Goal: Task Accomplishment & Management: Use online tool/utility

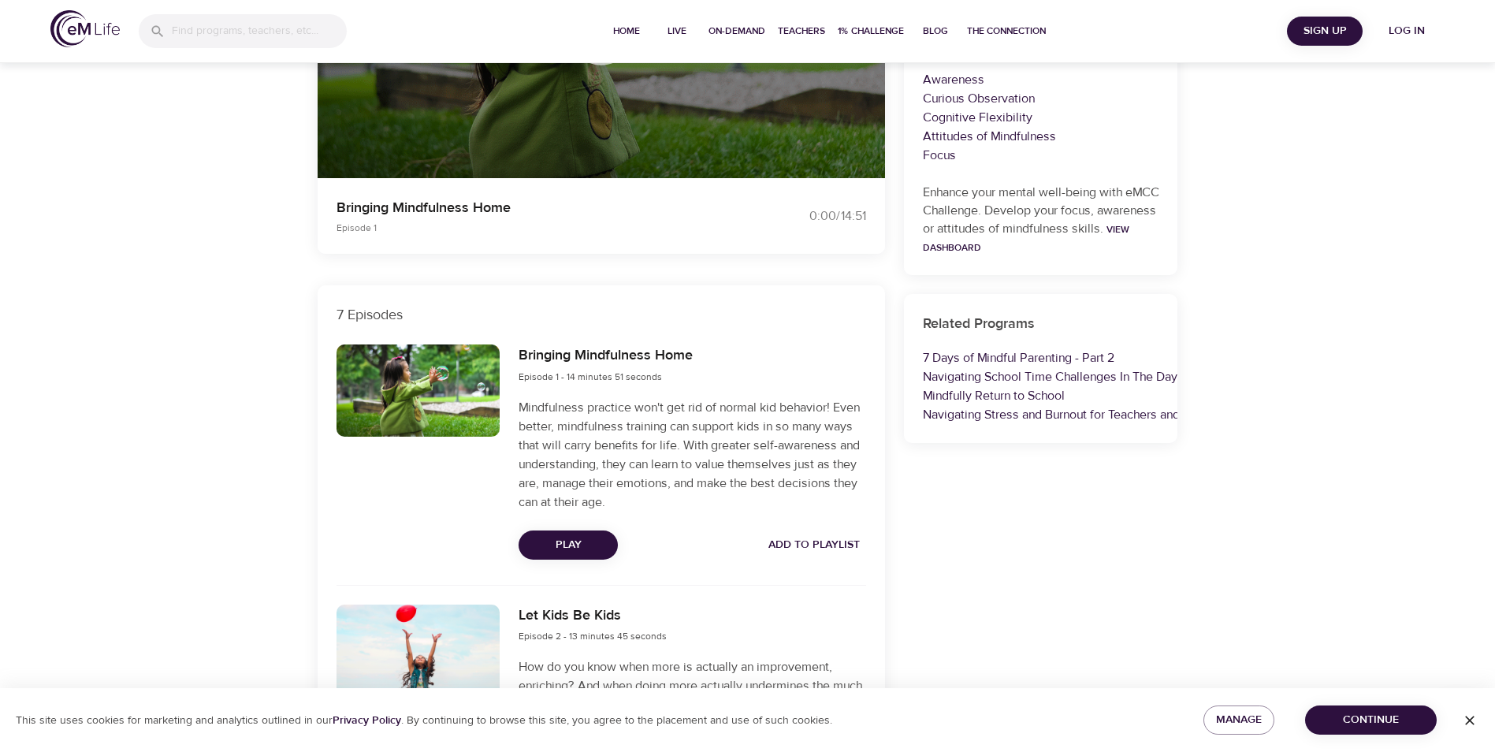
scroll to position [473, 0]
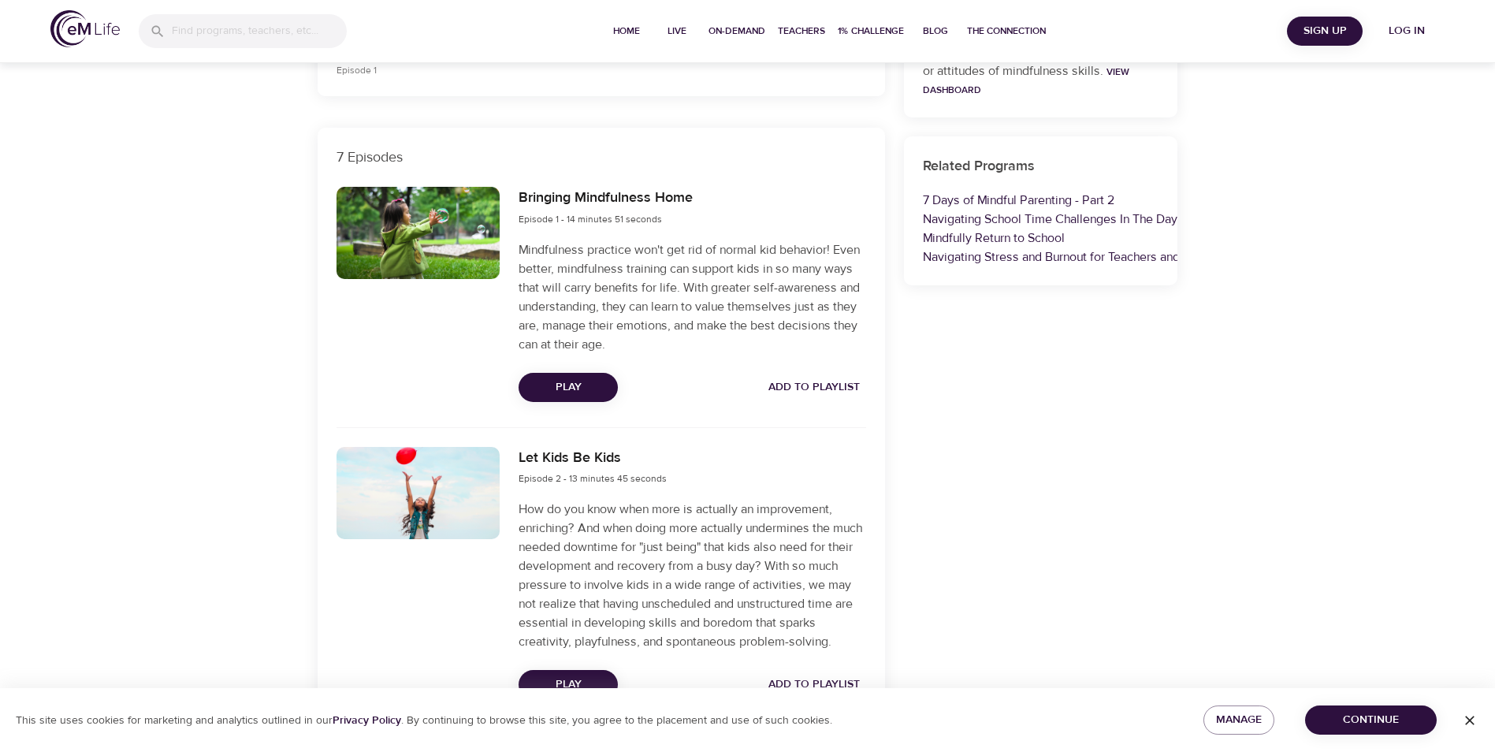
click at [829, 391] on span "Add to Playlist" at bounding box center [814, 388] width 91 height 20
click at [1402, 33] on span "Log in" at bounding box center [1406, 31] width 63 height 20
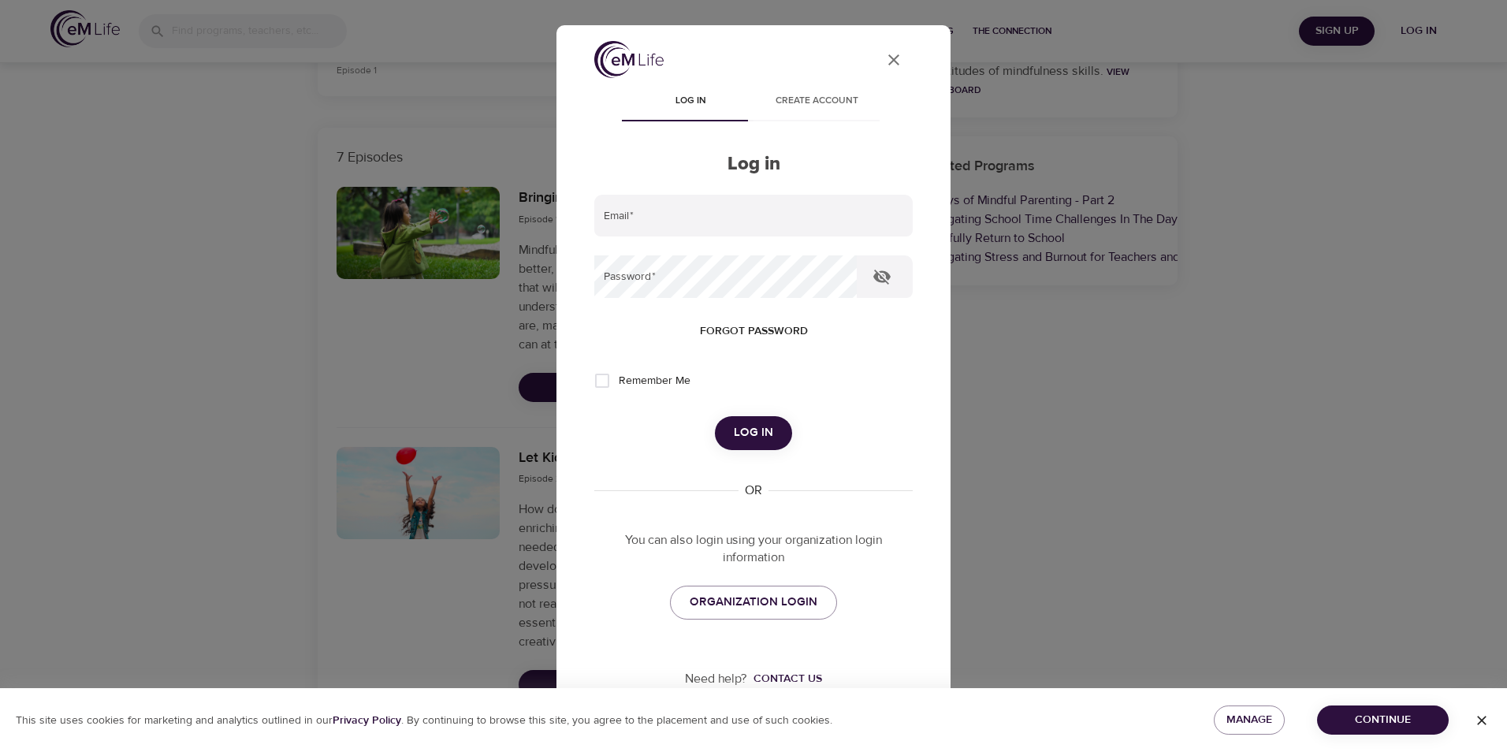
type input "acg8z@virginia.edu"
click at [599, 376] on input "Remember Me" at bounding box center [602, 380] width 33 height 33
checkbox input "true"
click at [753, 429] on span "Log in" at bounding box center [753, 432] width 39 height 20
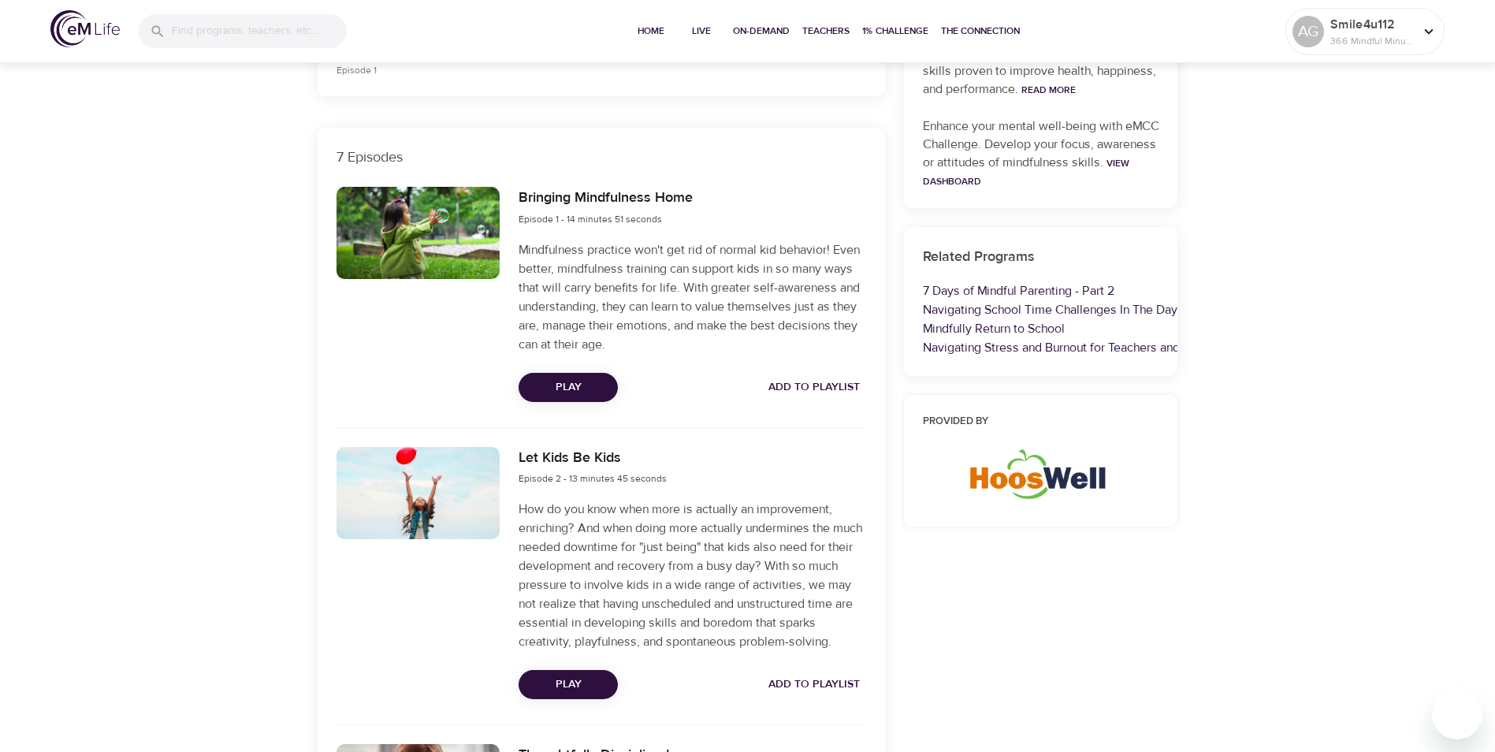
click at [839, 387] on span "Add to Playlist" at bounding box center [814, 388] width 91 height 20
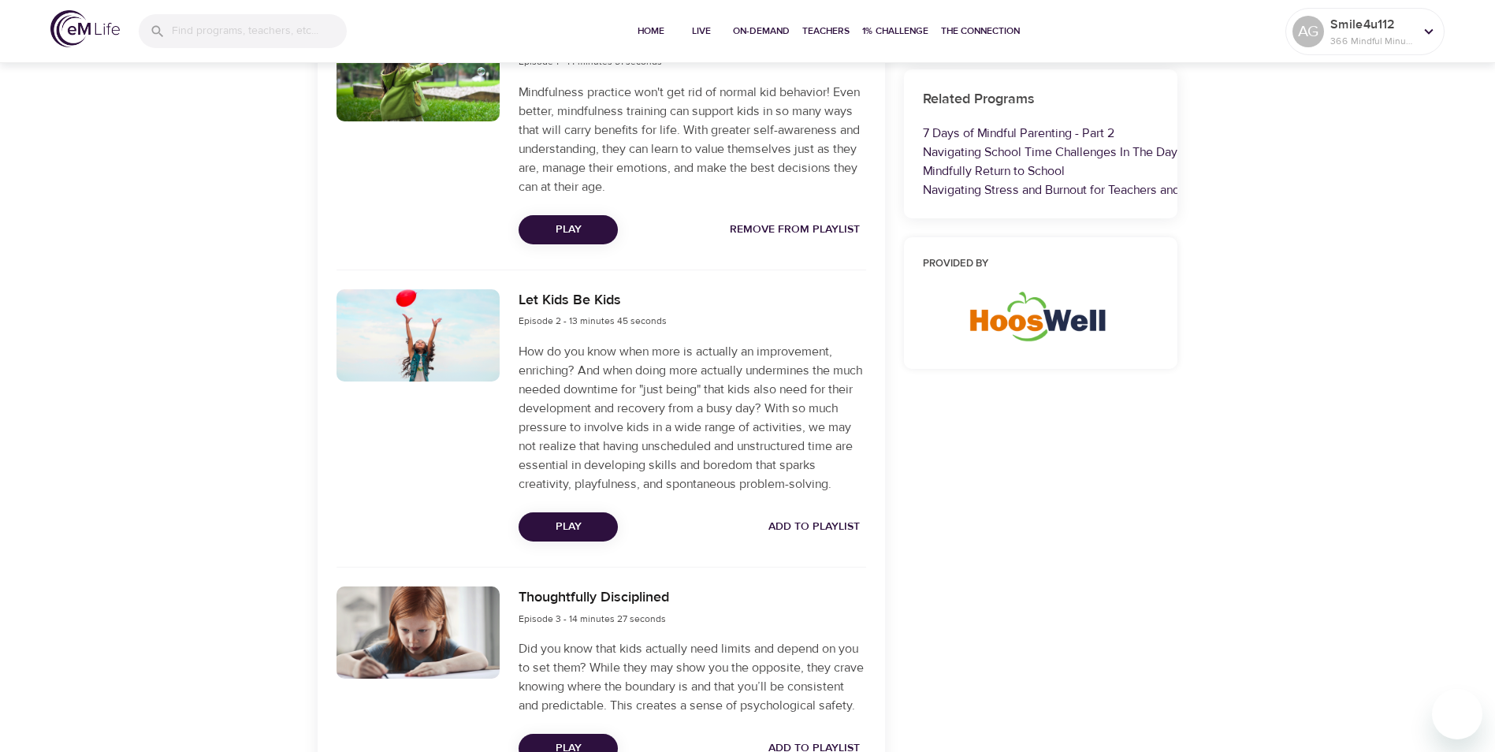
click at [813, 537] on span "Add to Playlist" at bounding box center [814, 527] width 91 height 20
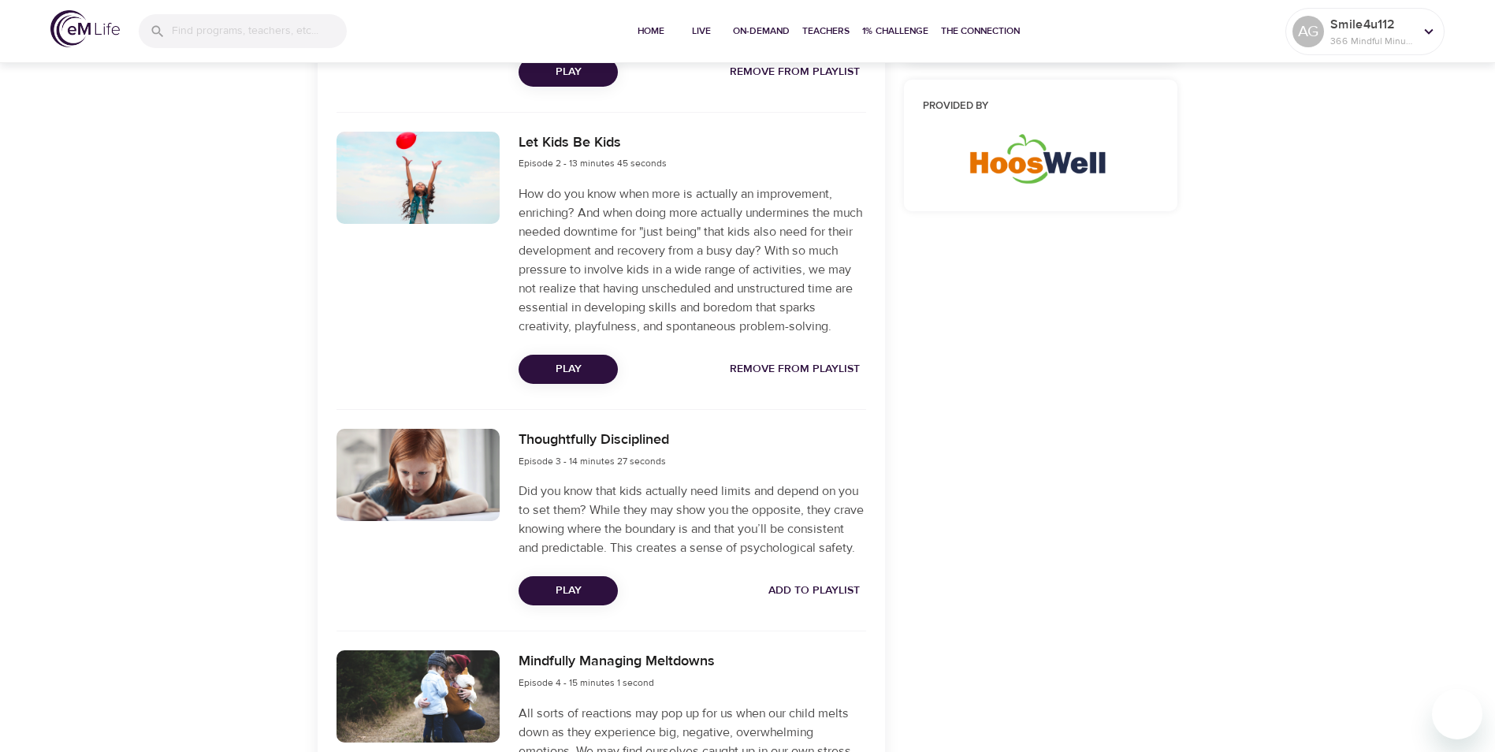
scroll to position [867, 0]
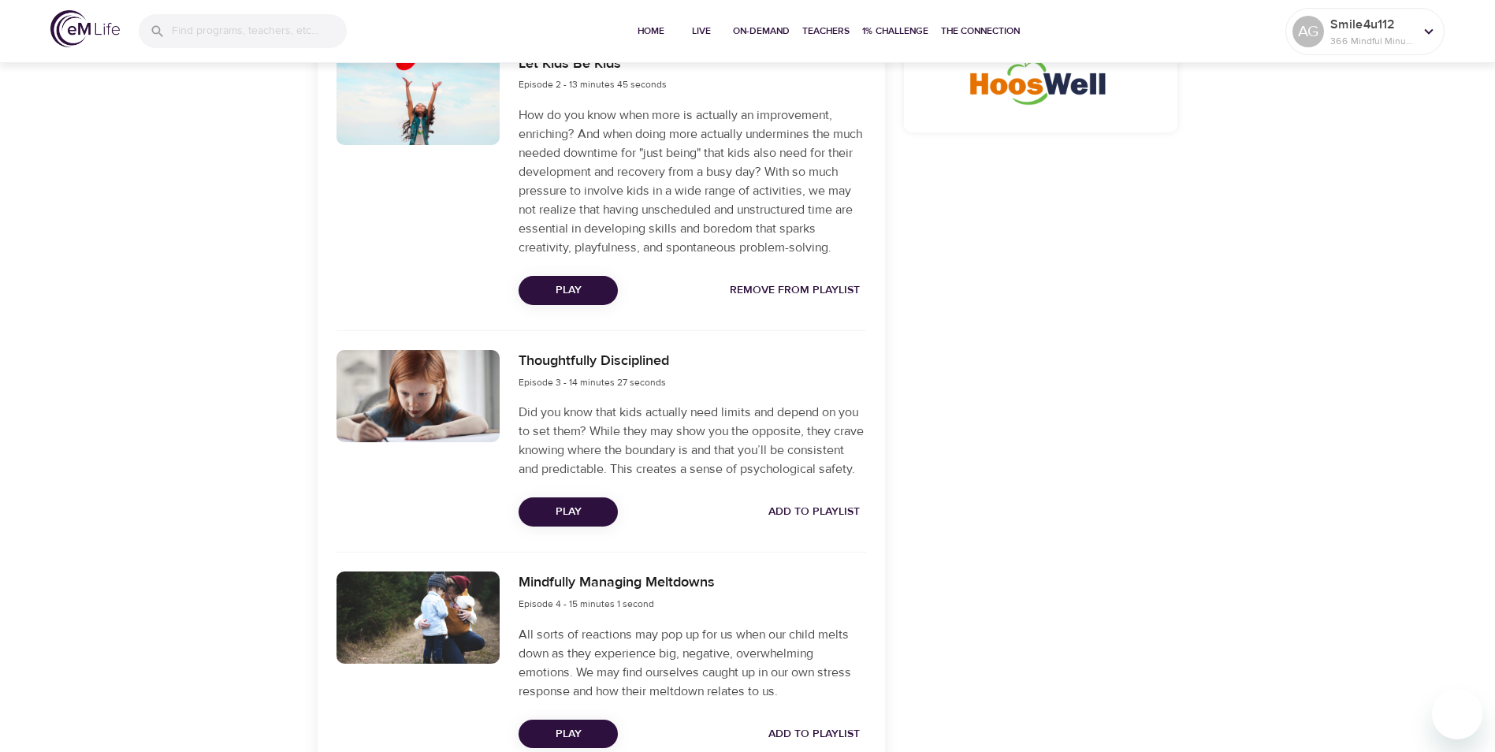
click at [817, 522] on span "Add to Playlist" at bounding box center [814, 512] width 91 height 20
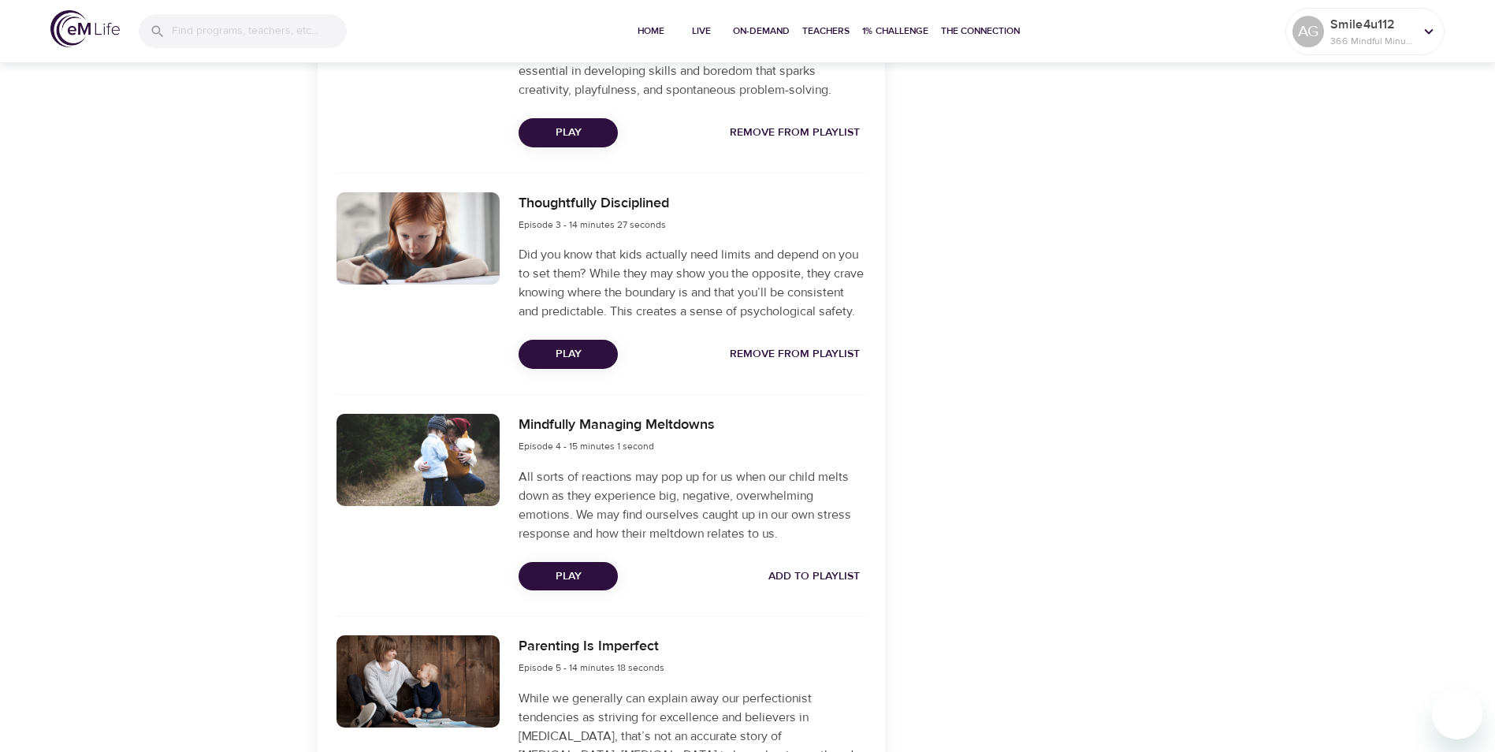
scroll to position [1104, 0]
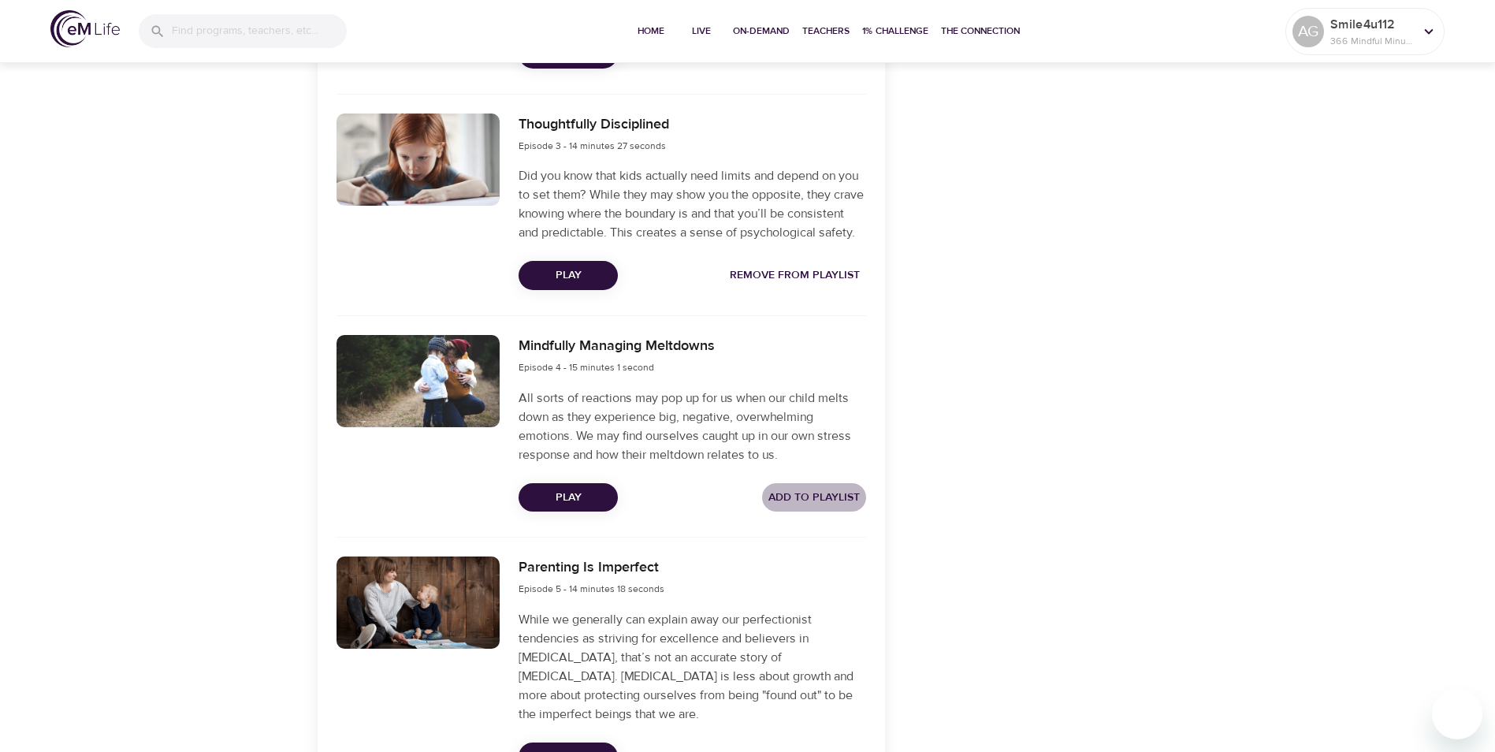
click at [801, 508] on span "Add to Playlist" at bounding box center [814, 498] width 91 height 20
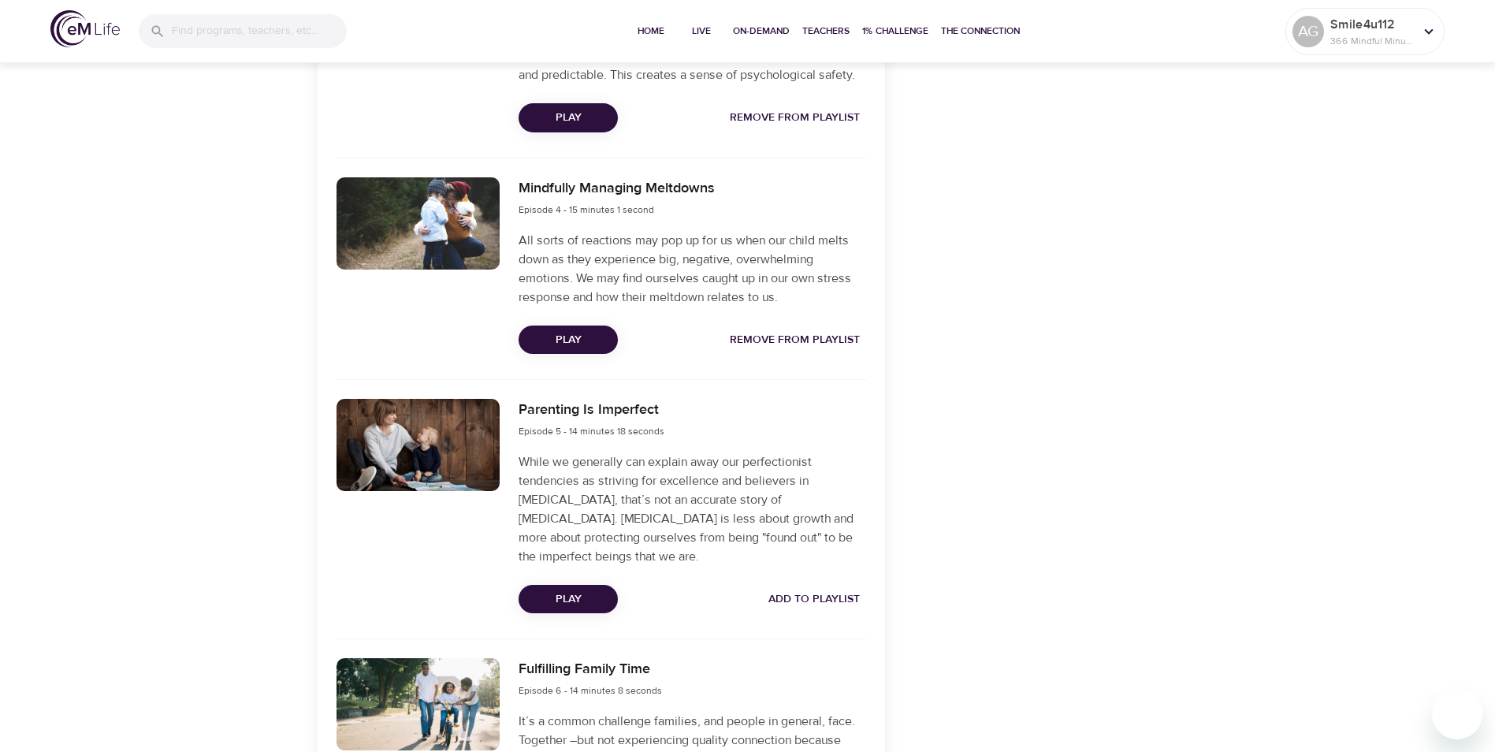
scroll to position [1340, 0]
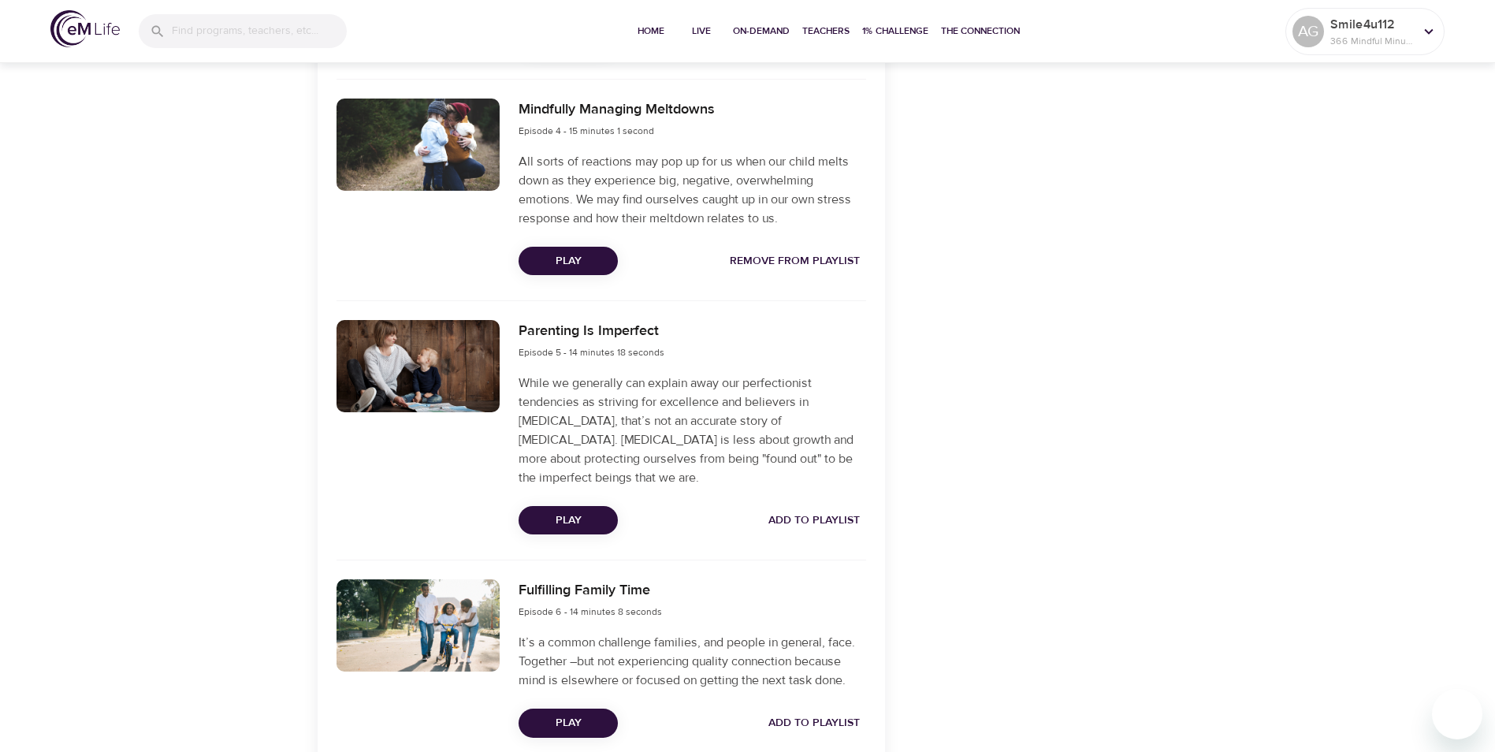
click at [810, 530] on span "Add to Playlist" at bounding box center [814, 521] width 91 height 20
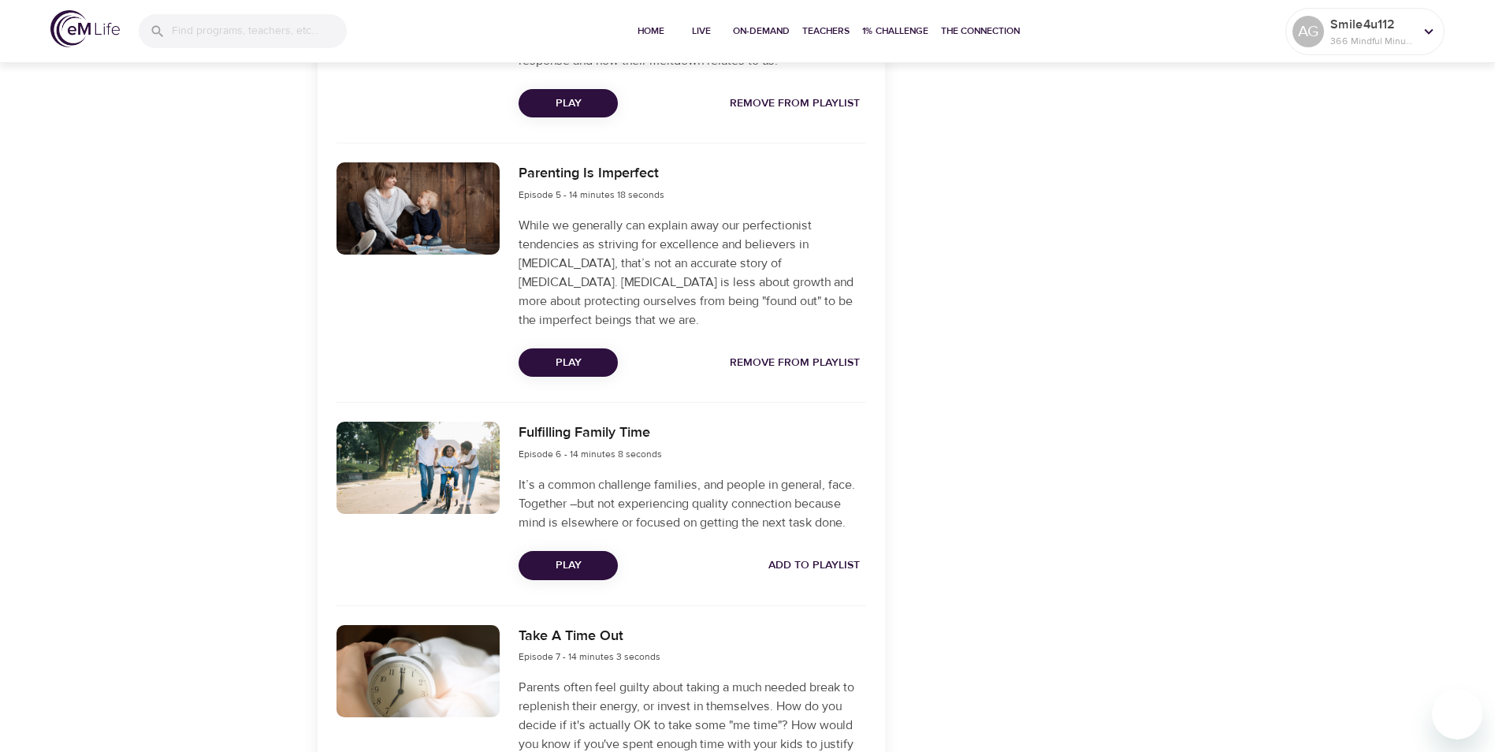
scroll to position [1576, 0]
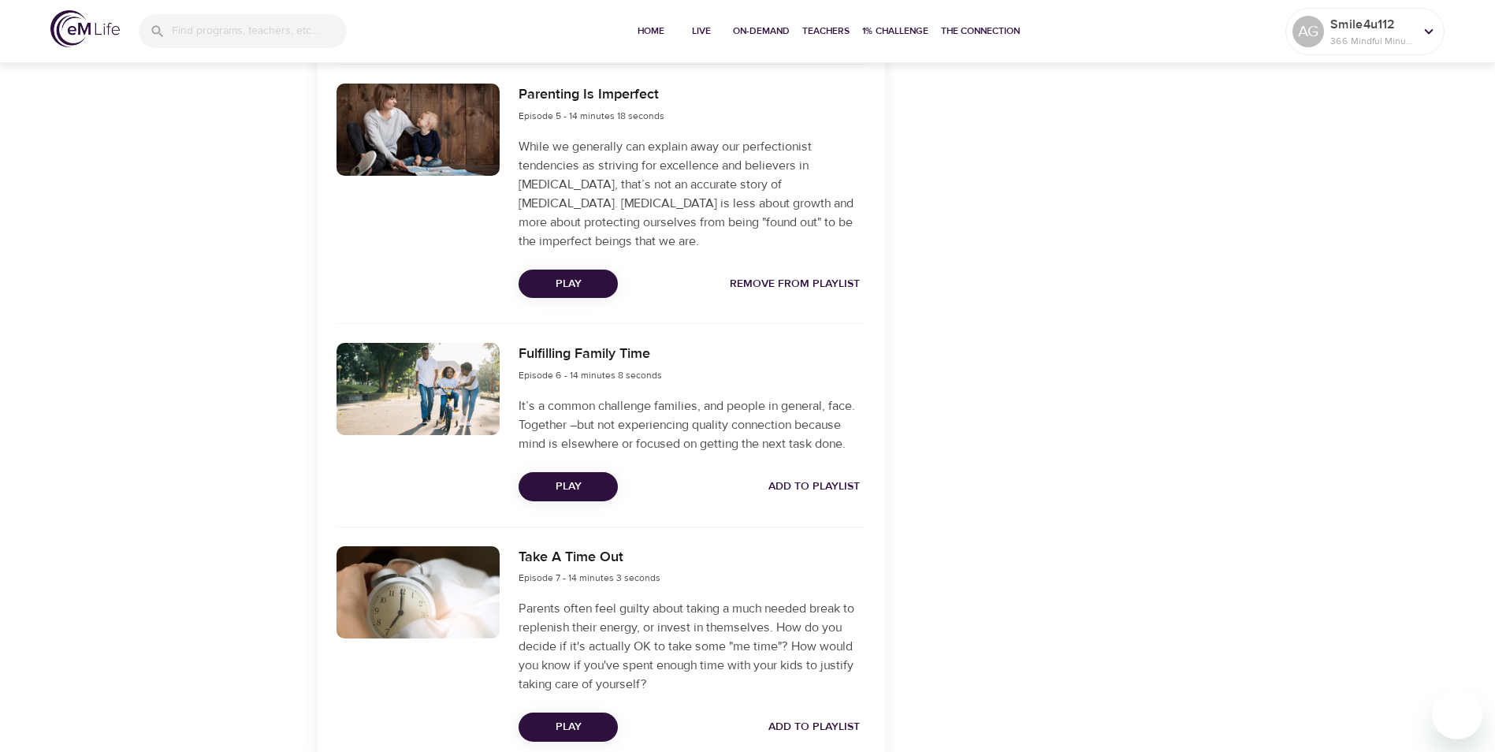
click at [821, 497] on span "Add to Playlist" at bounding box center [814, 487] width 91 height 20
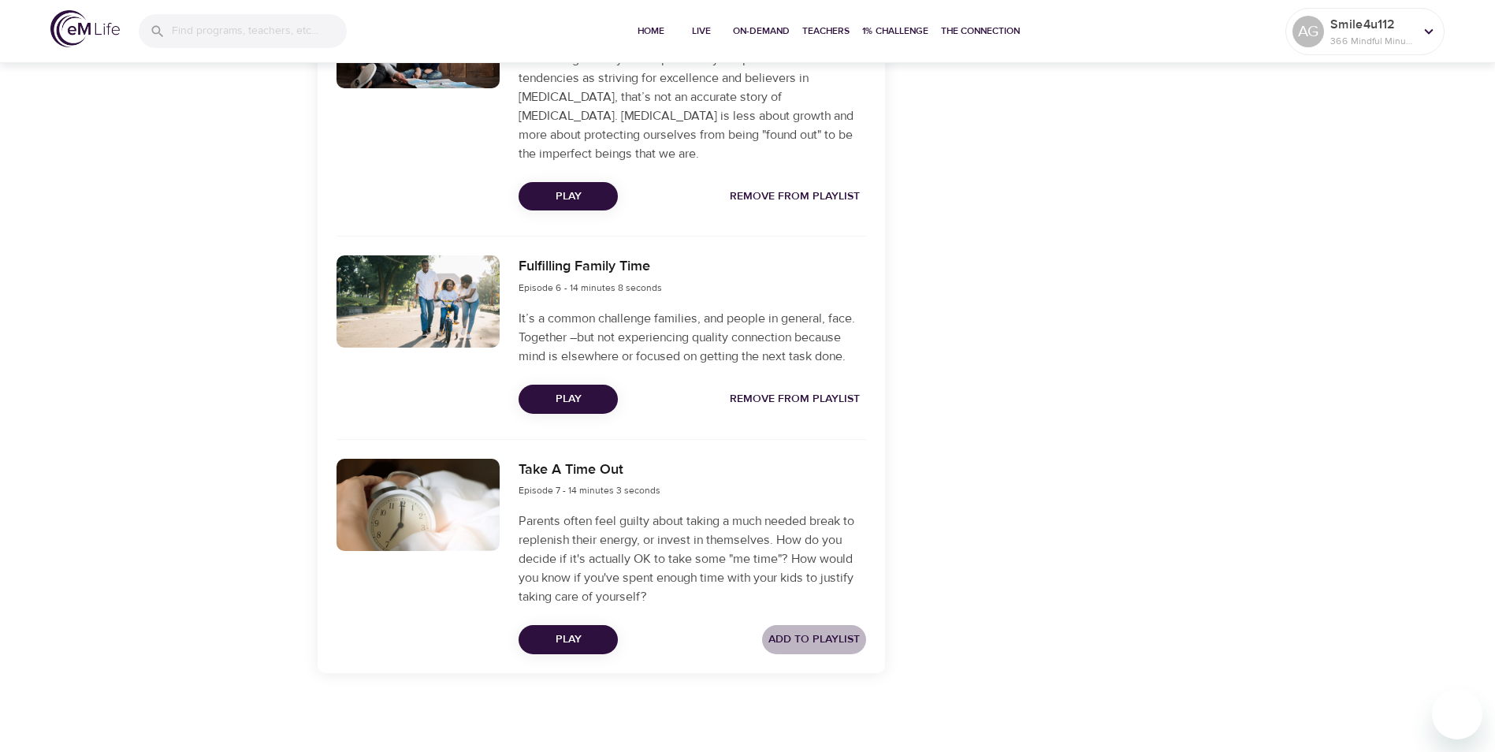
click at [810, 637] on span "Add to Playlist" at bounding box center [814, 640] width 91 height 20
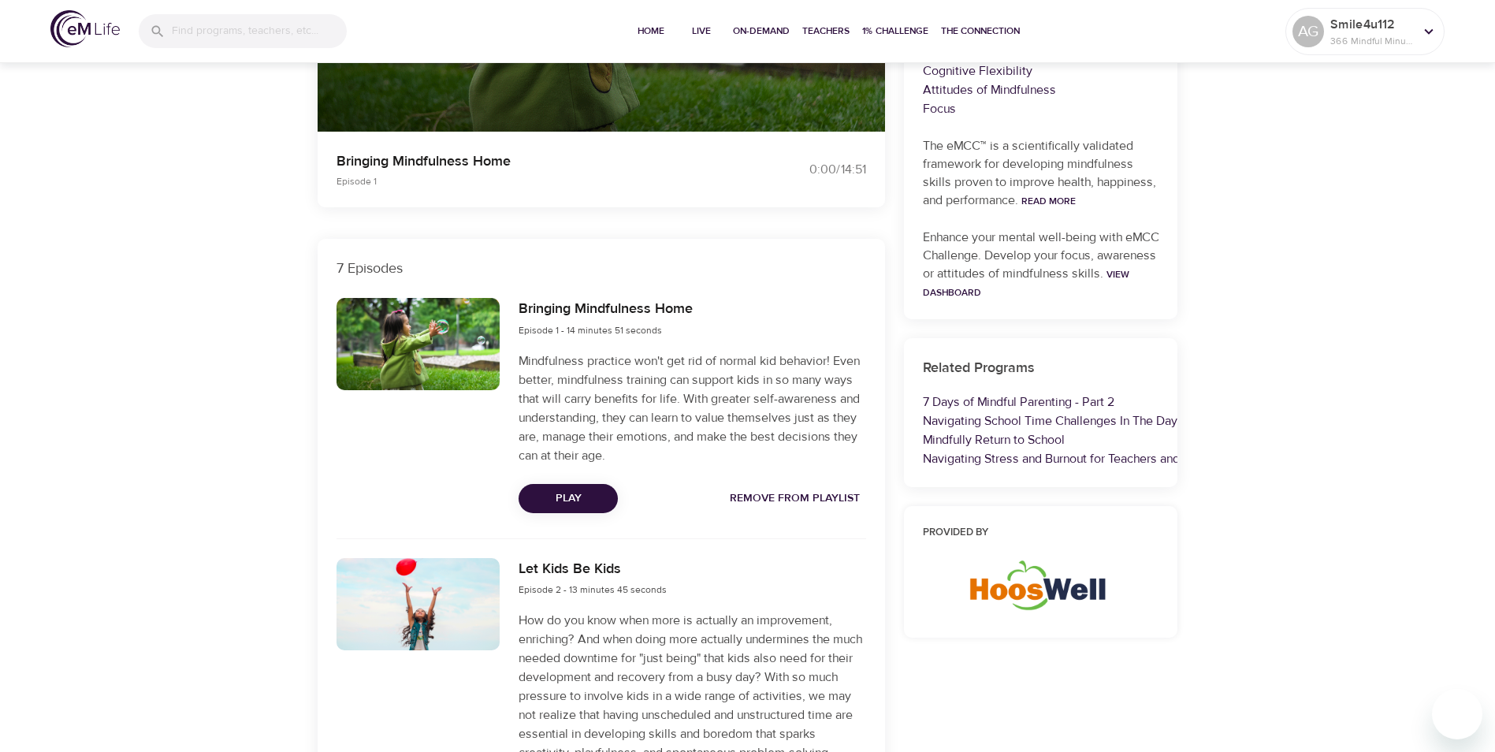
scroll to position [0, 0]
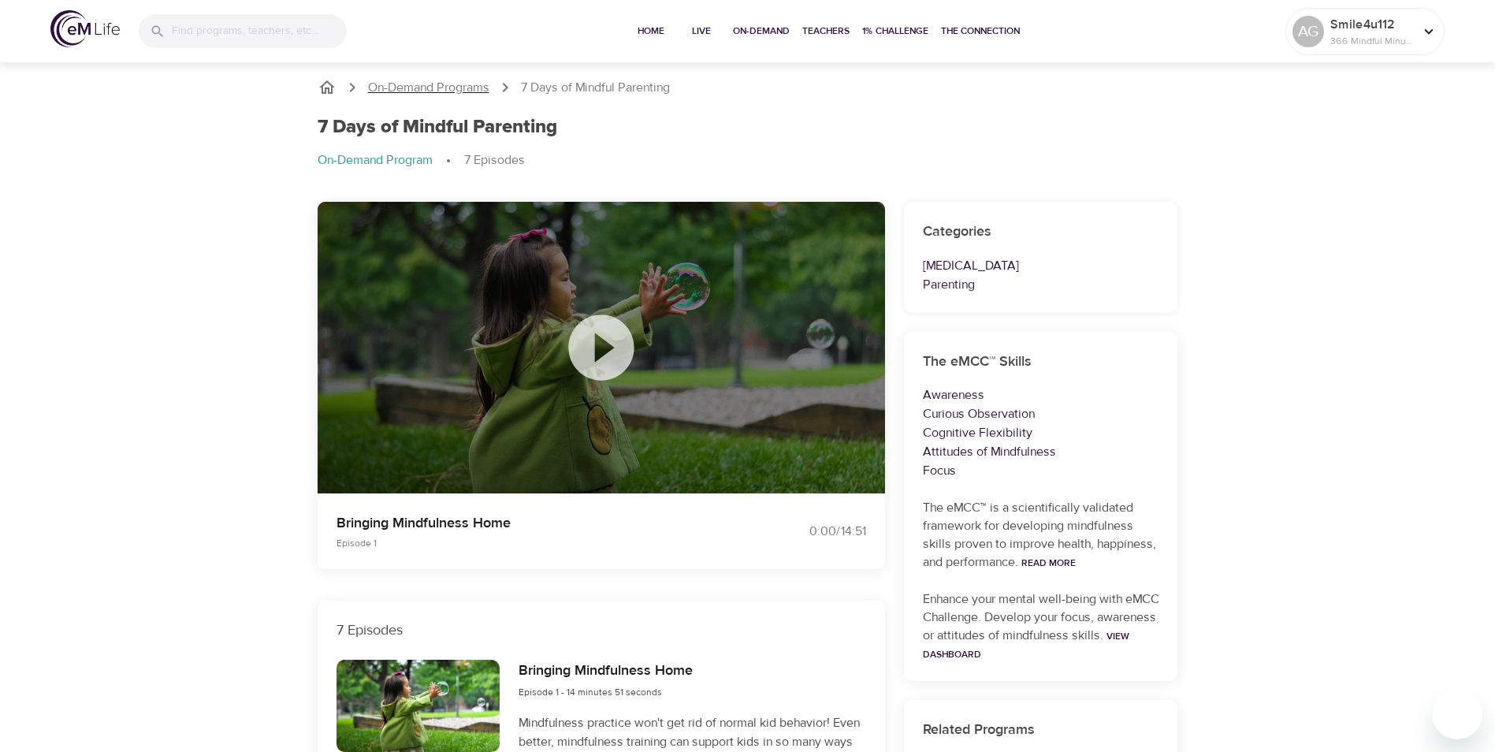
click at [427, 87] on p "On-Demand Programs" at bounding box center [428, 88] width 121 height 18
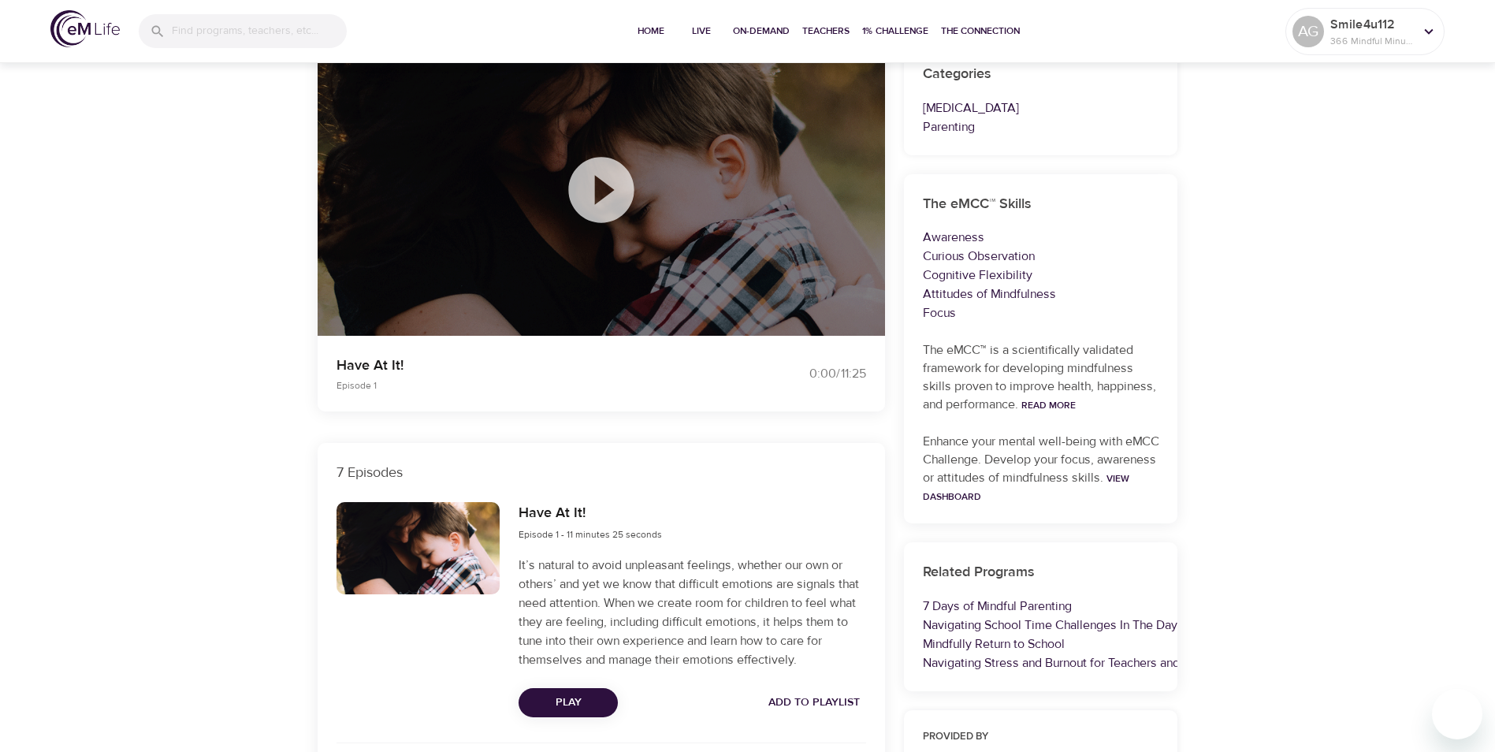
scroll to position [236, 0]
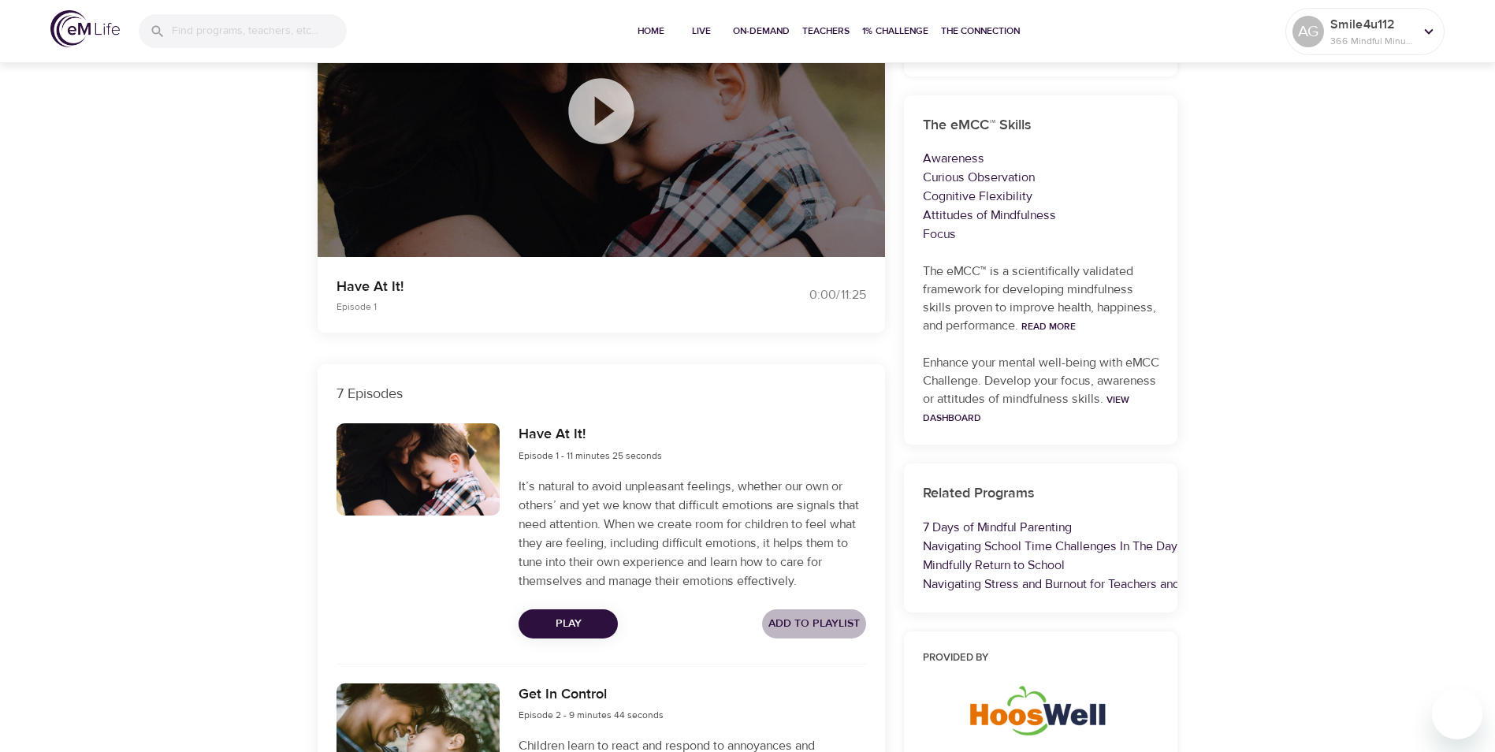
click at [810, 624] on span "Add to Playlist" at bounding box center [814, 624] width 91 height 20
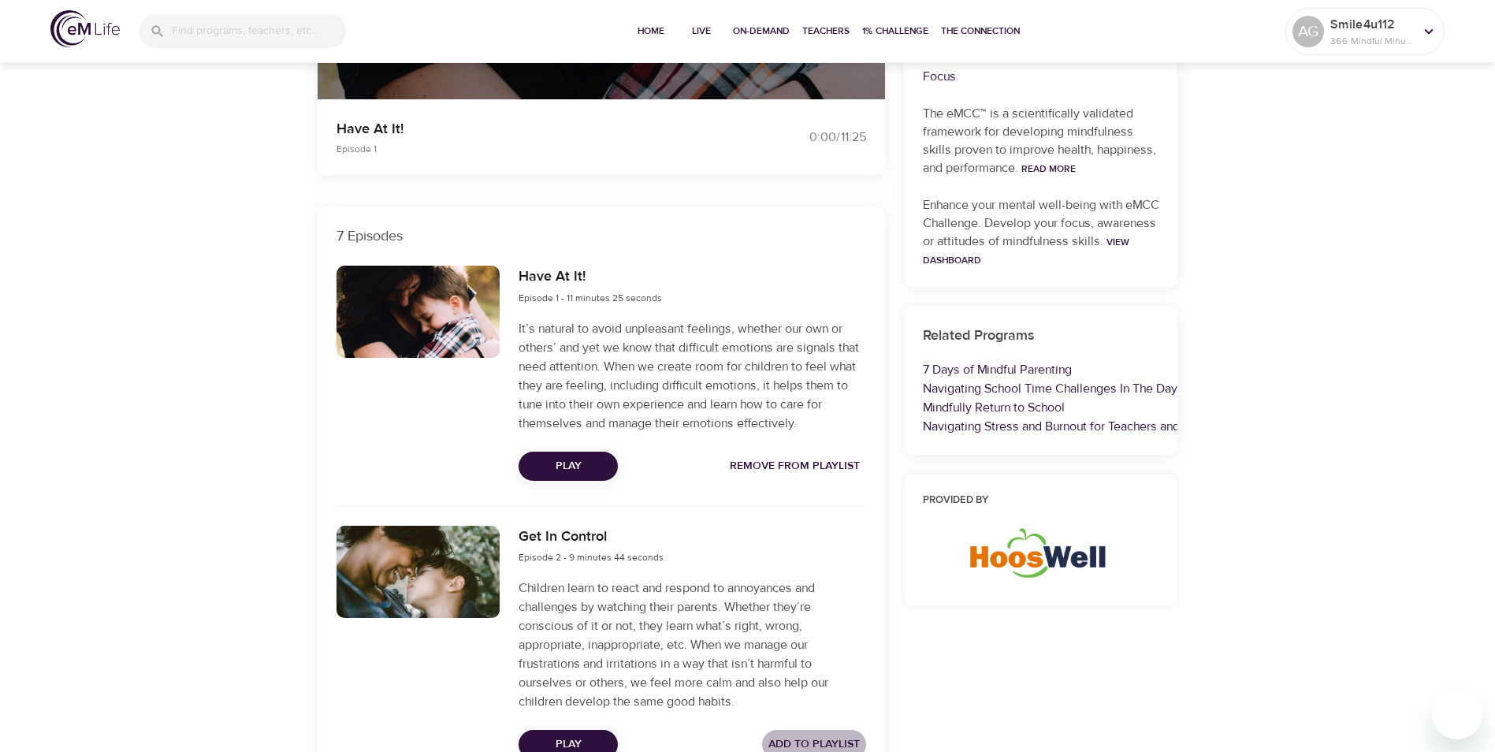
drag, startPoint x: 819, startPoint y: 743, endPoint x: 817, endPoint y: 706, distance: 36.3
click at [817, 741] on span "Add to Playlist" at bounding box center [814, 745] width 91 height 20
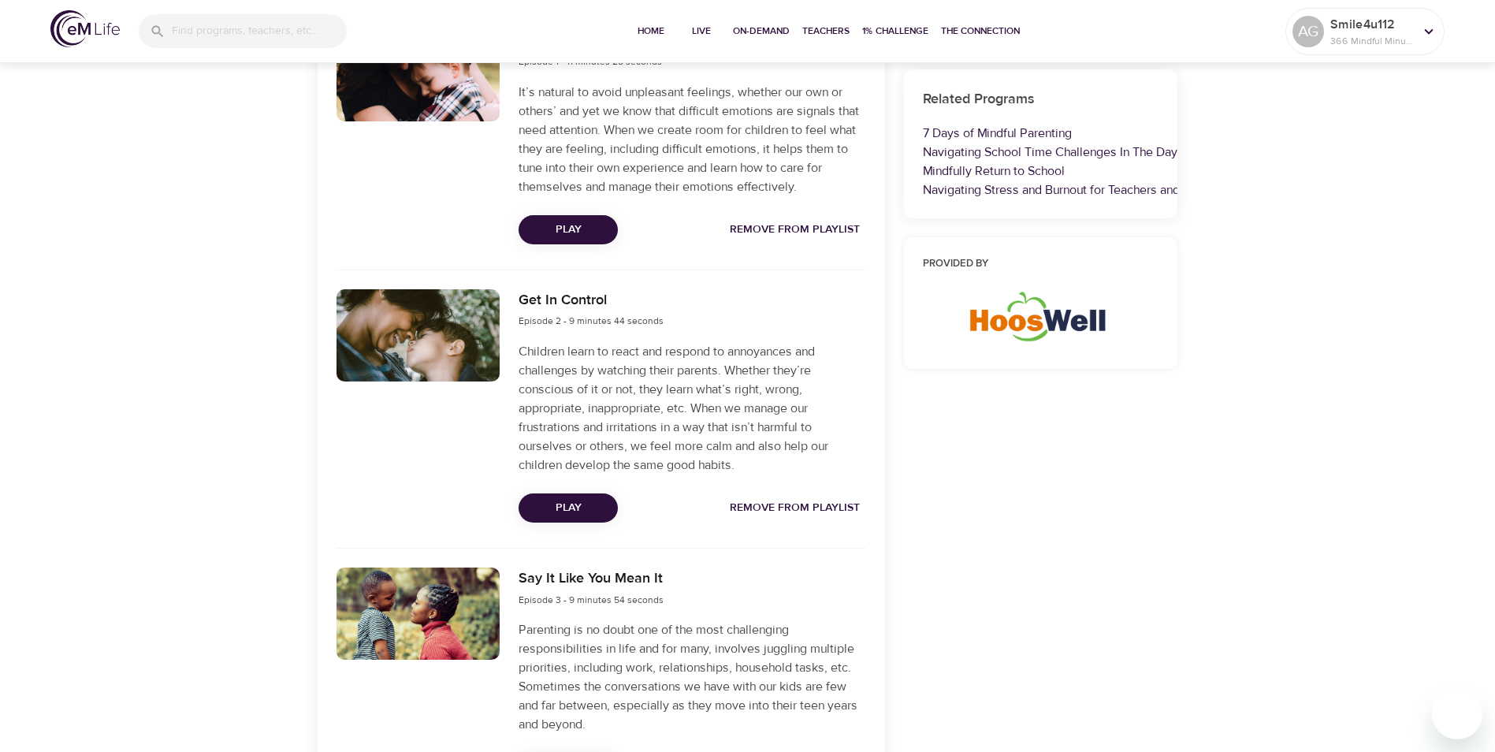
scroll to position [709, 0]
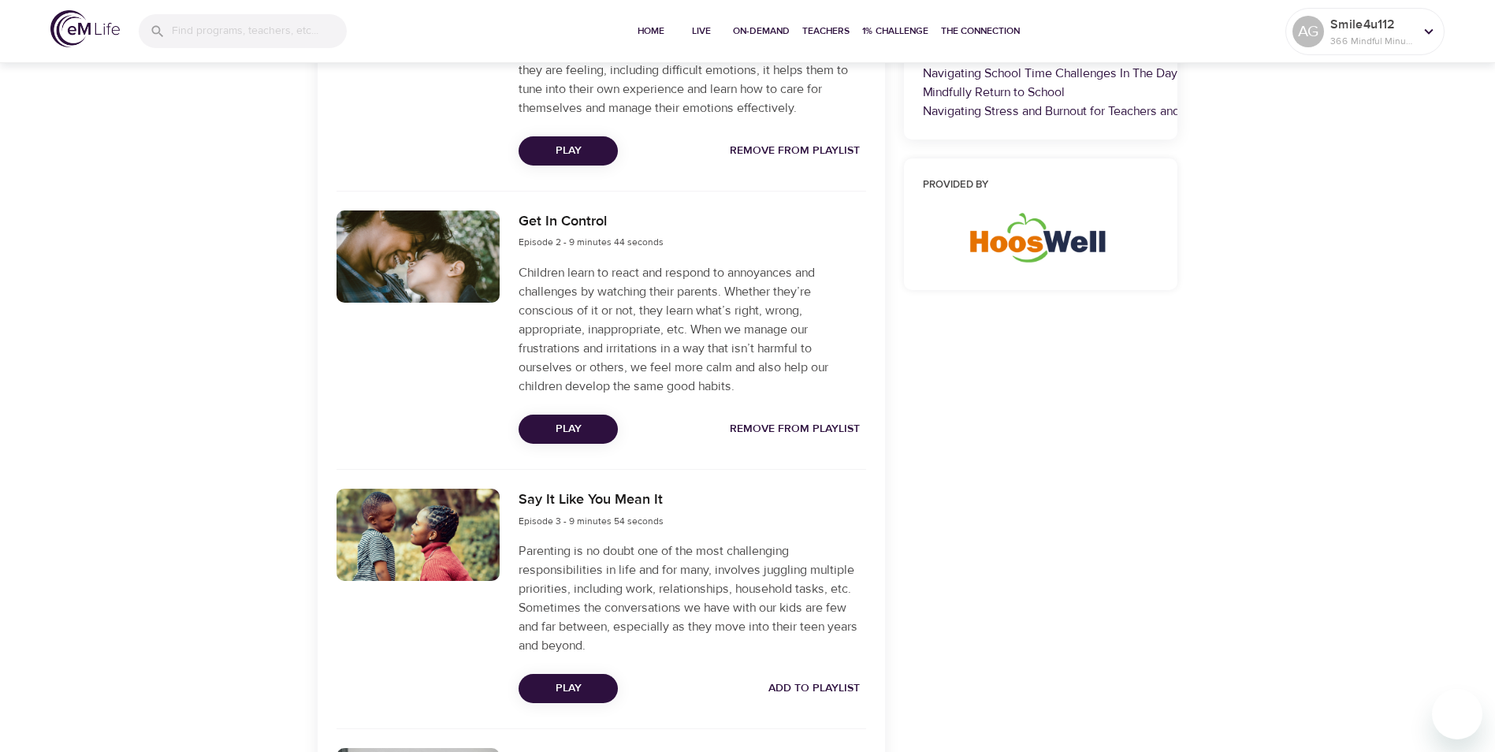
click at [832, 687] on span "Add to Playlist" at bounding box center [814, 689] width 91 height 20
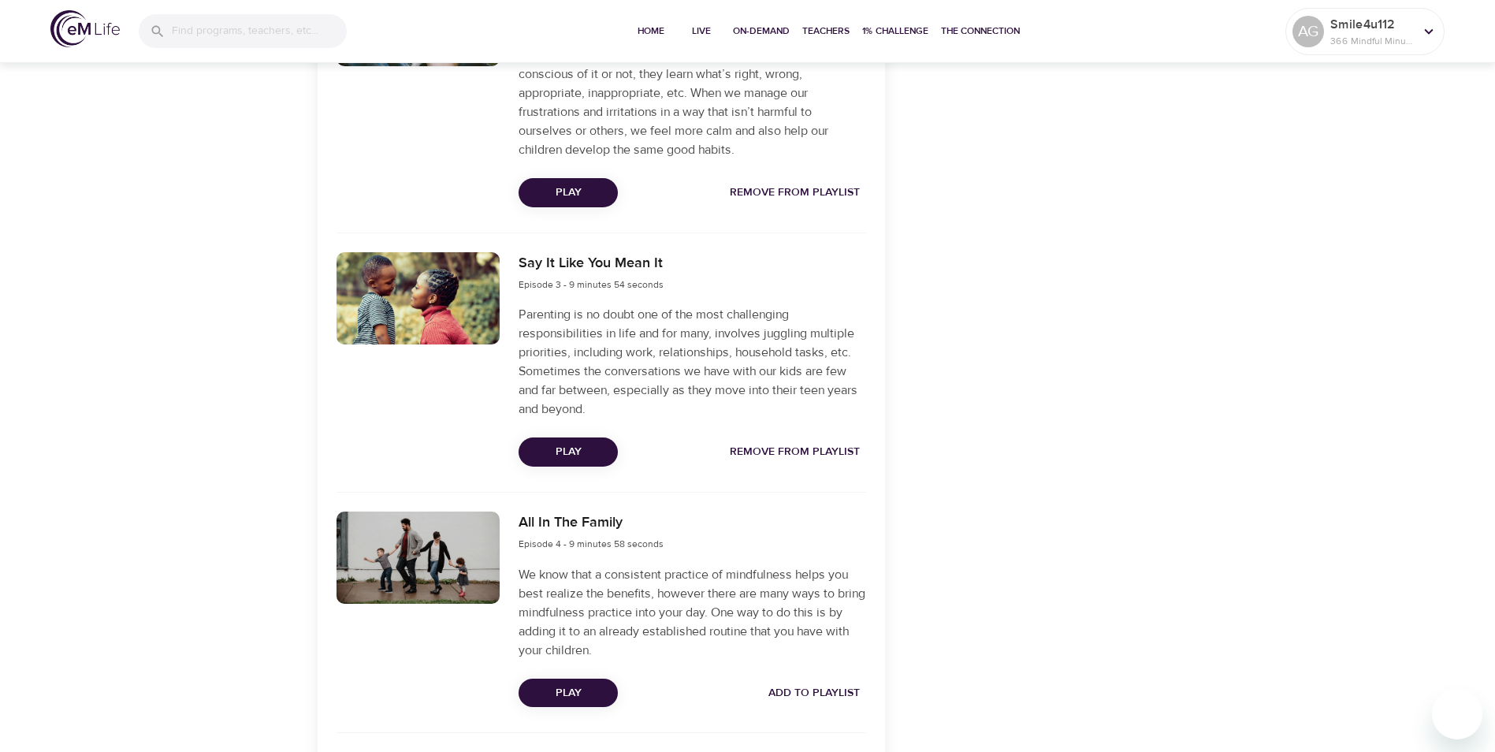
scroll to position [1025, 0]
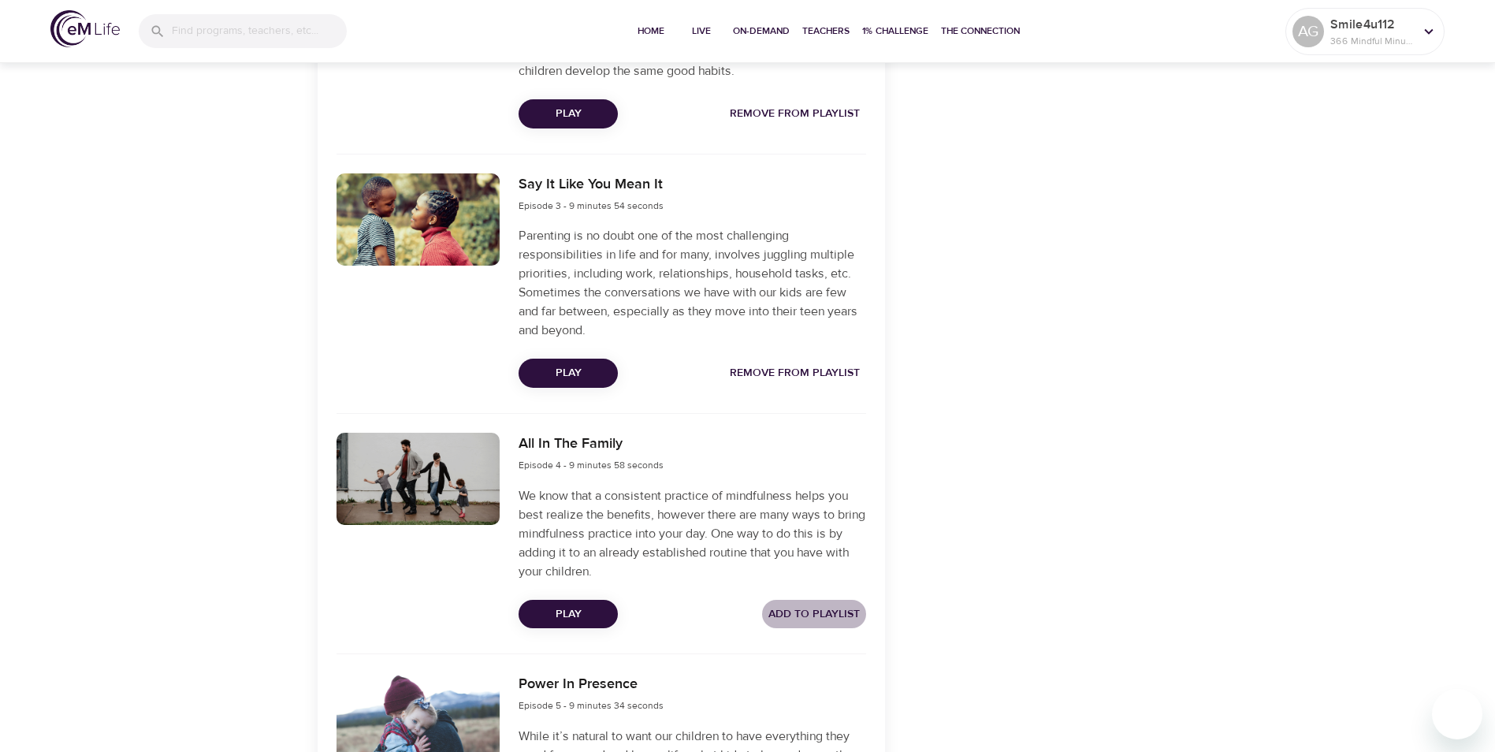
click at [814, 613] on span "Add to Playlist" at bounding box center [814, 615] width 91 height 20
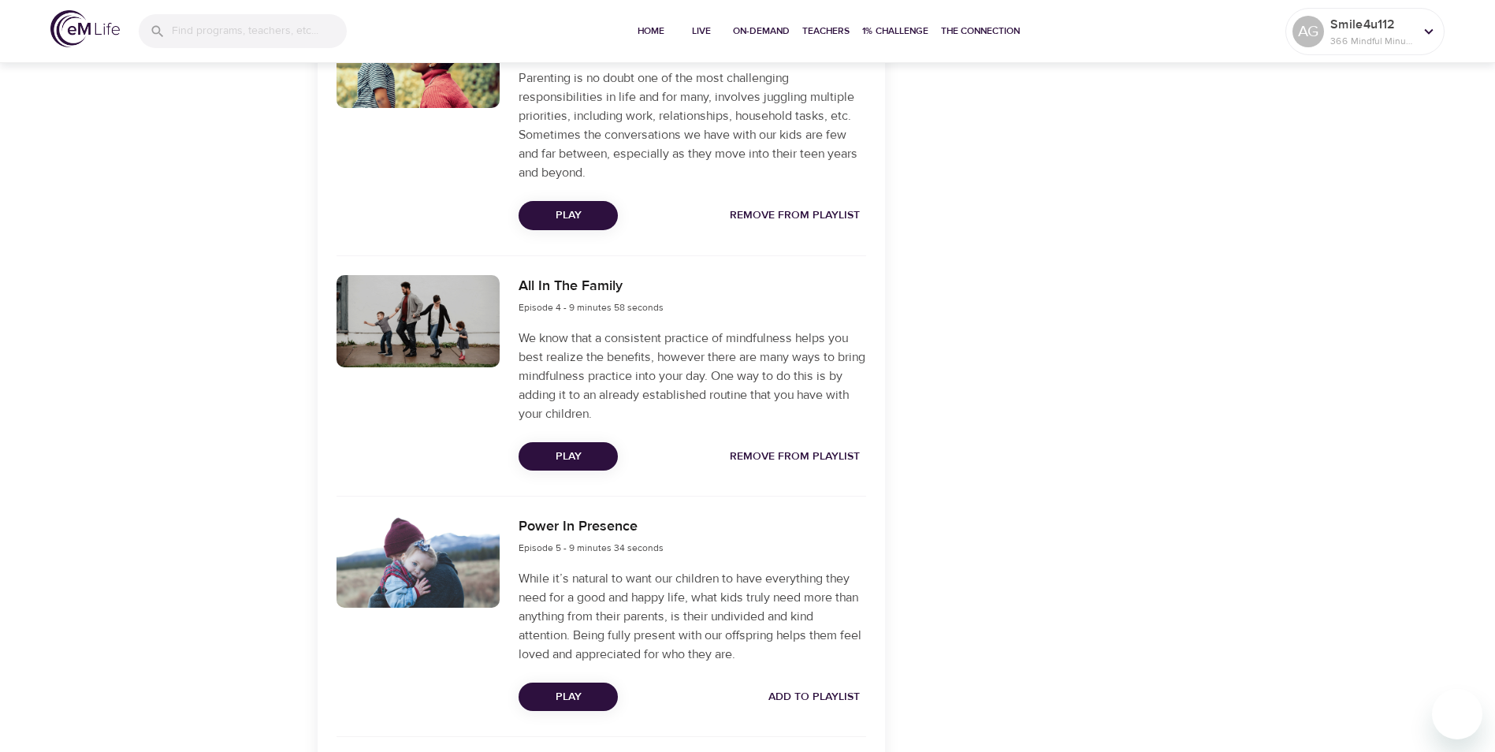
scroll to position [1340, 0]
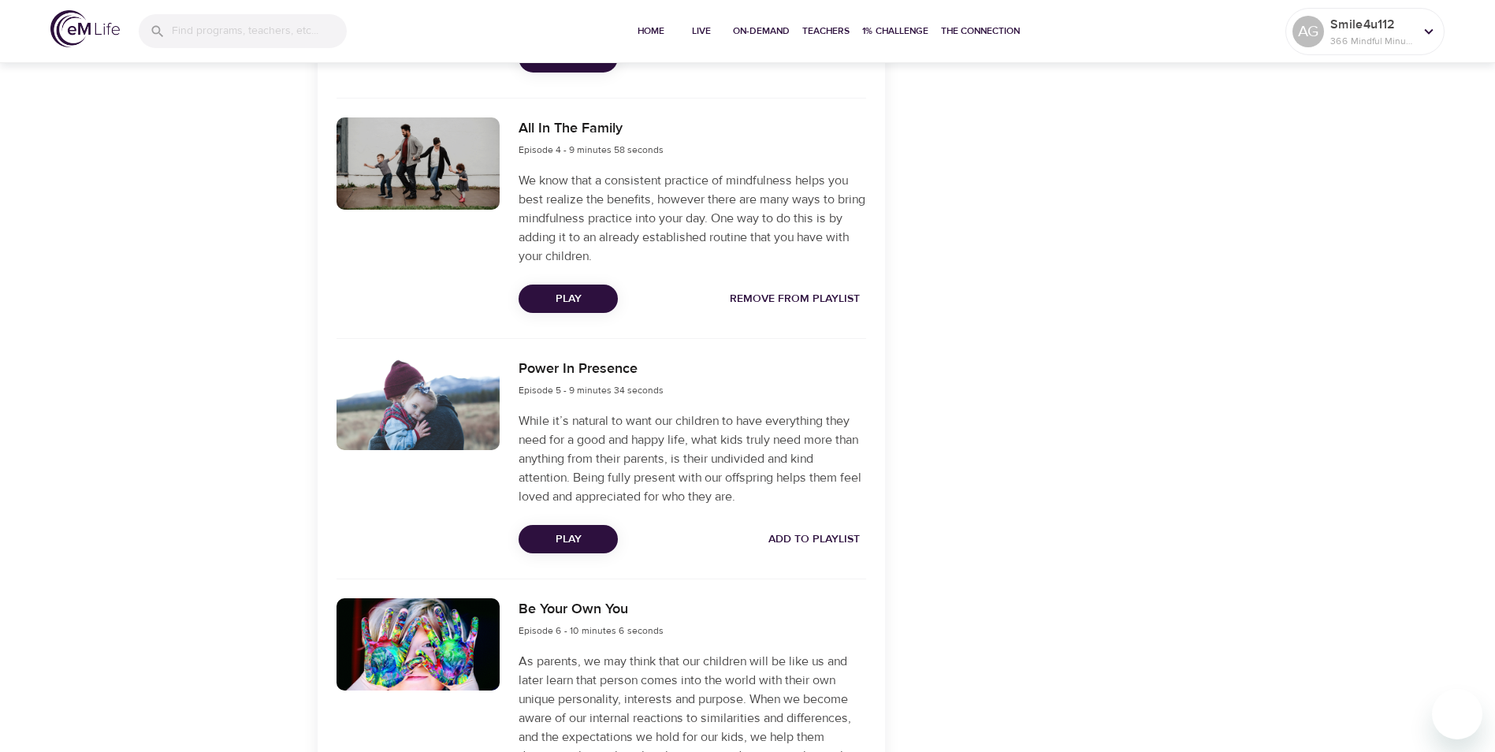
click at [830, 543] on span "Add to Playlist" at bounding box center [814, 540] width 91 height 20
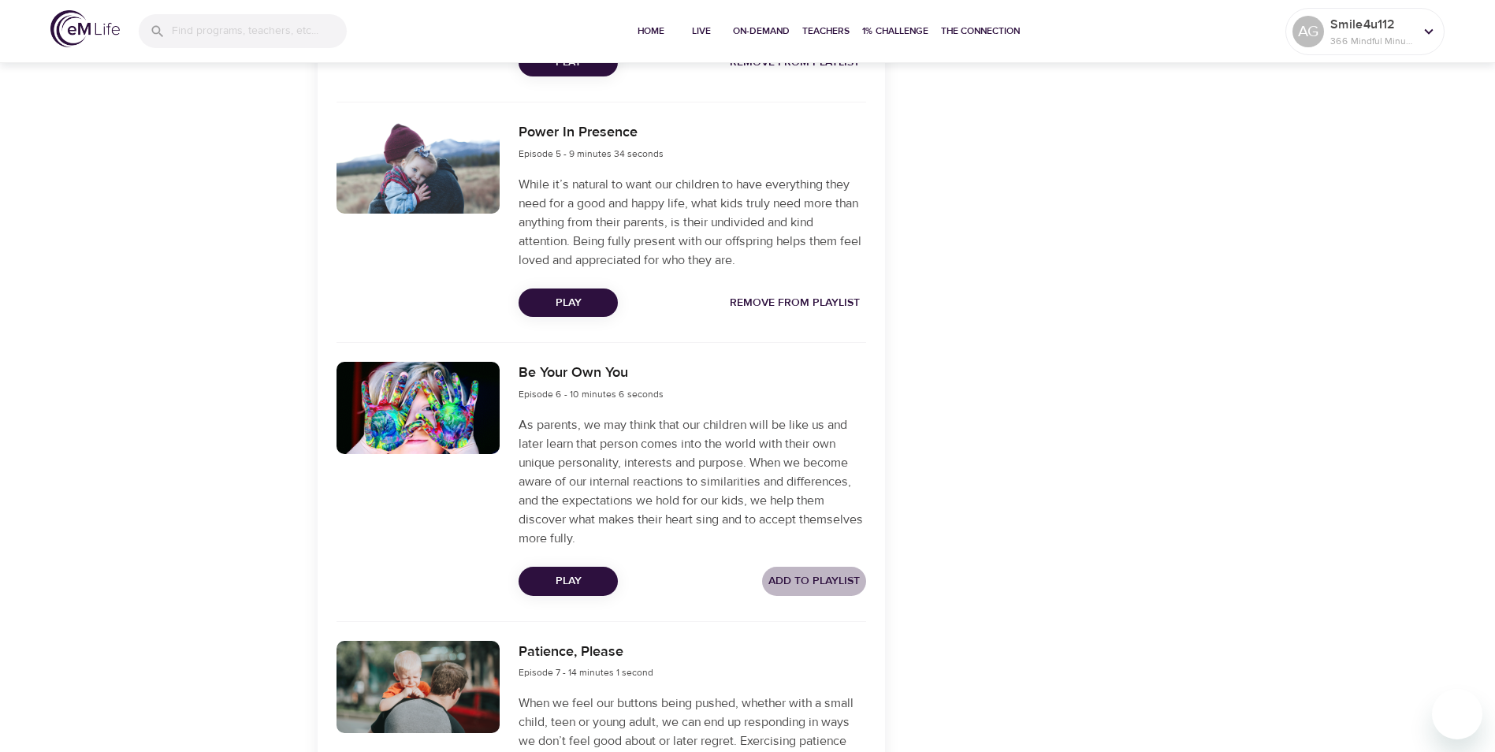
click at [817, 586] on span "Add to Playlist" at bounding box center [814, 581] width 91 height 20
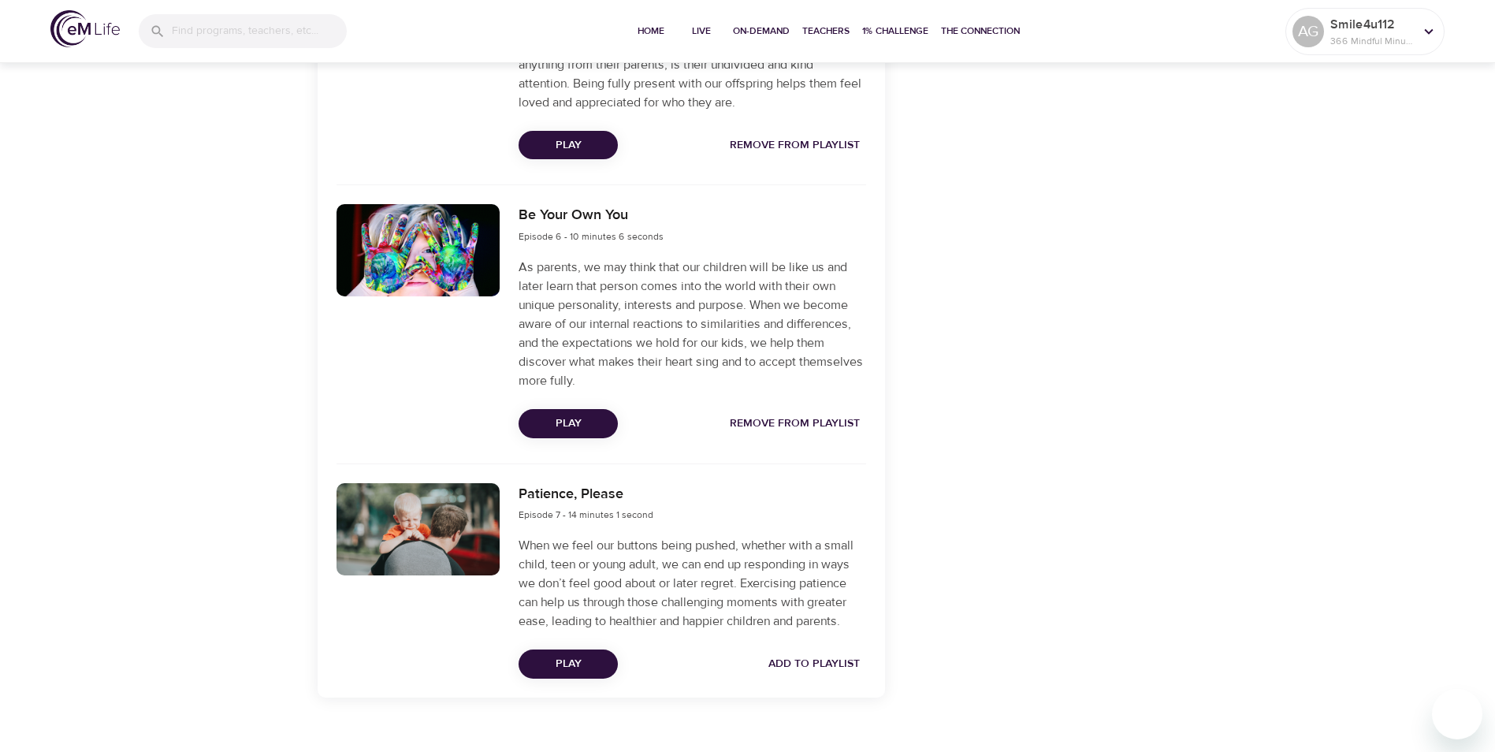
scroll to position [1759, 0]
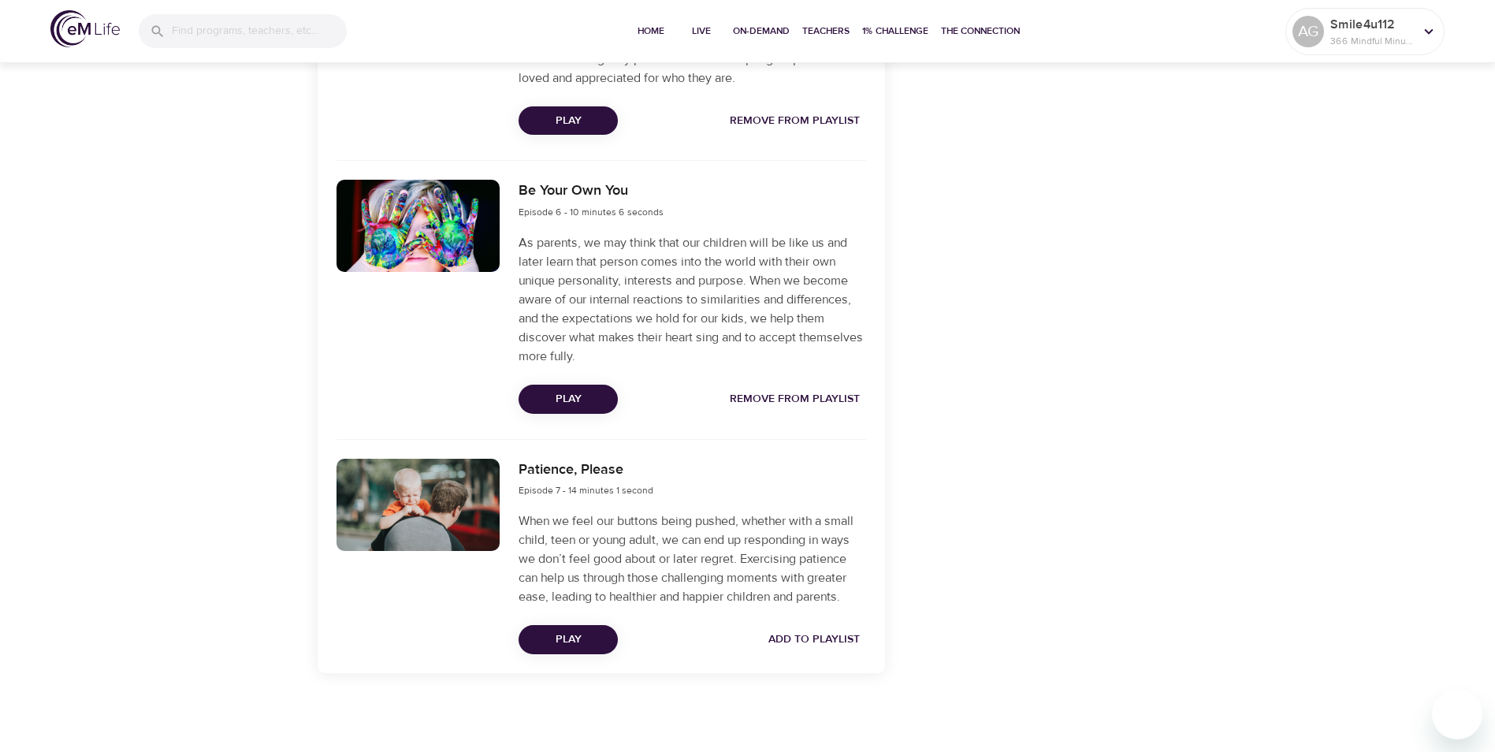
click at [824, 638] on span "Add to Playlist" at bounding box center [814, 640] width 91 height 20
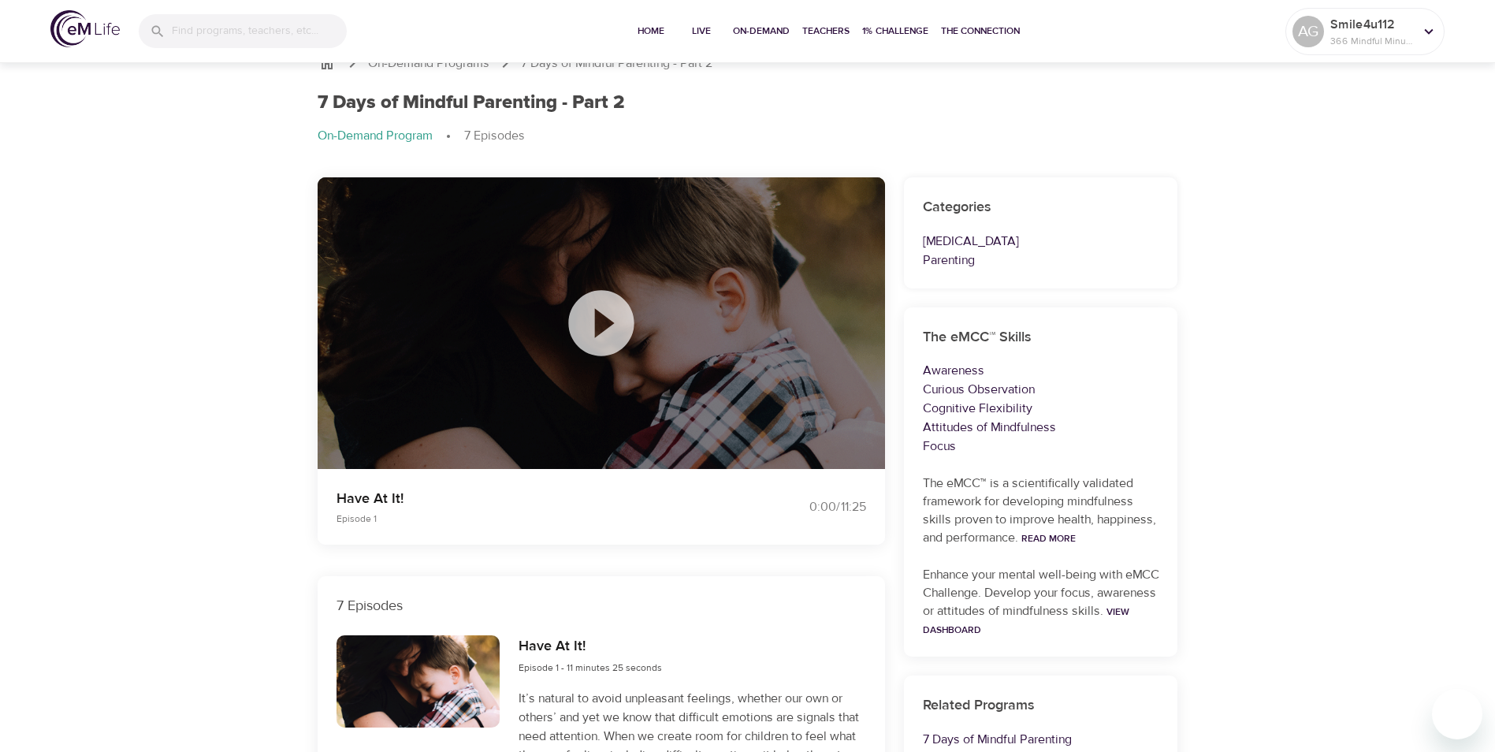
scroll to position [0, 0]
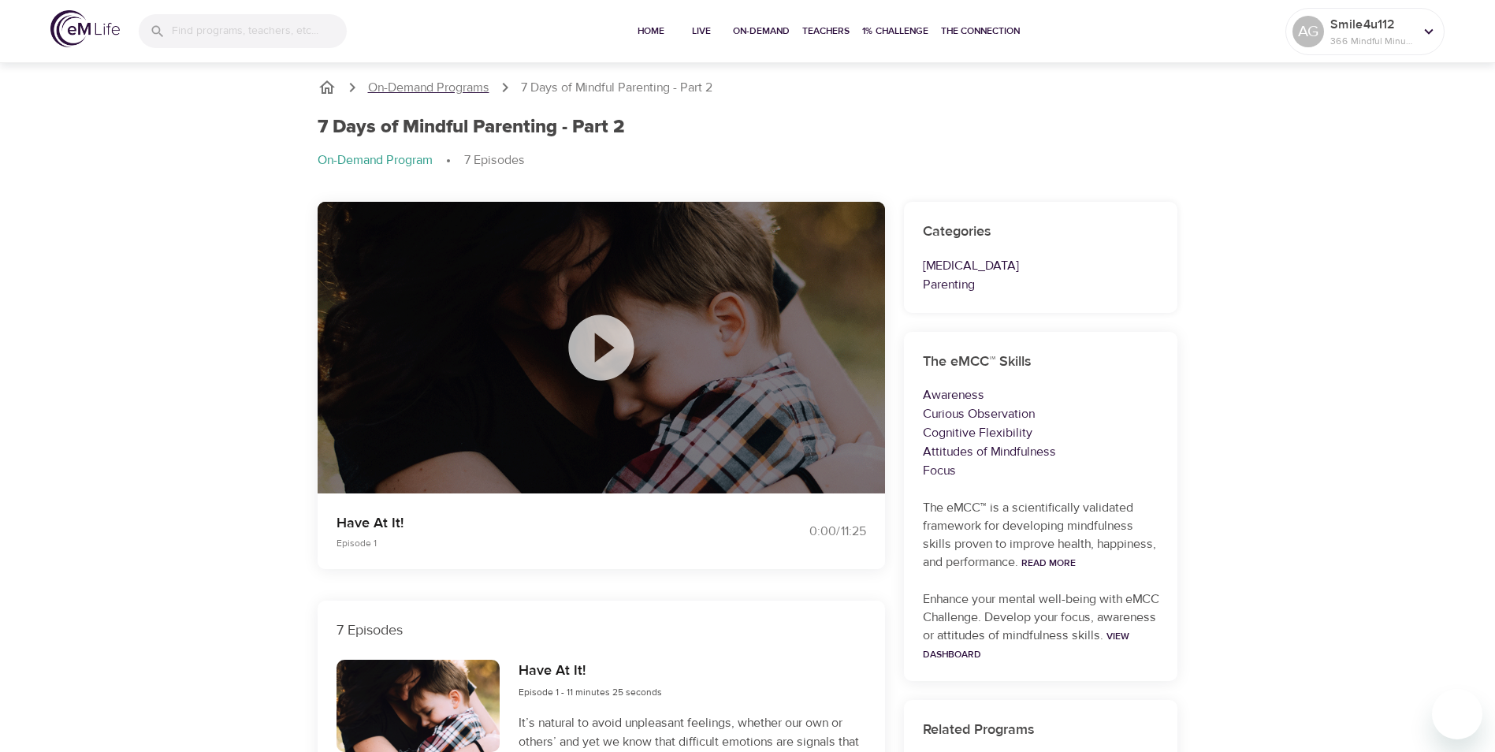
click at [449, 83] on p "On-Demand Programs" at bounding box center [428, 88] width 121 height 18
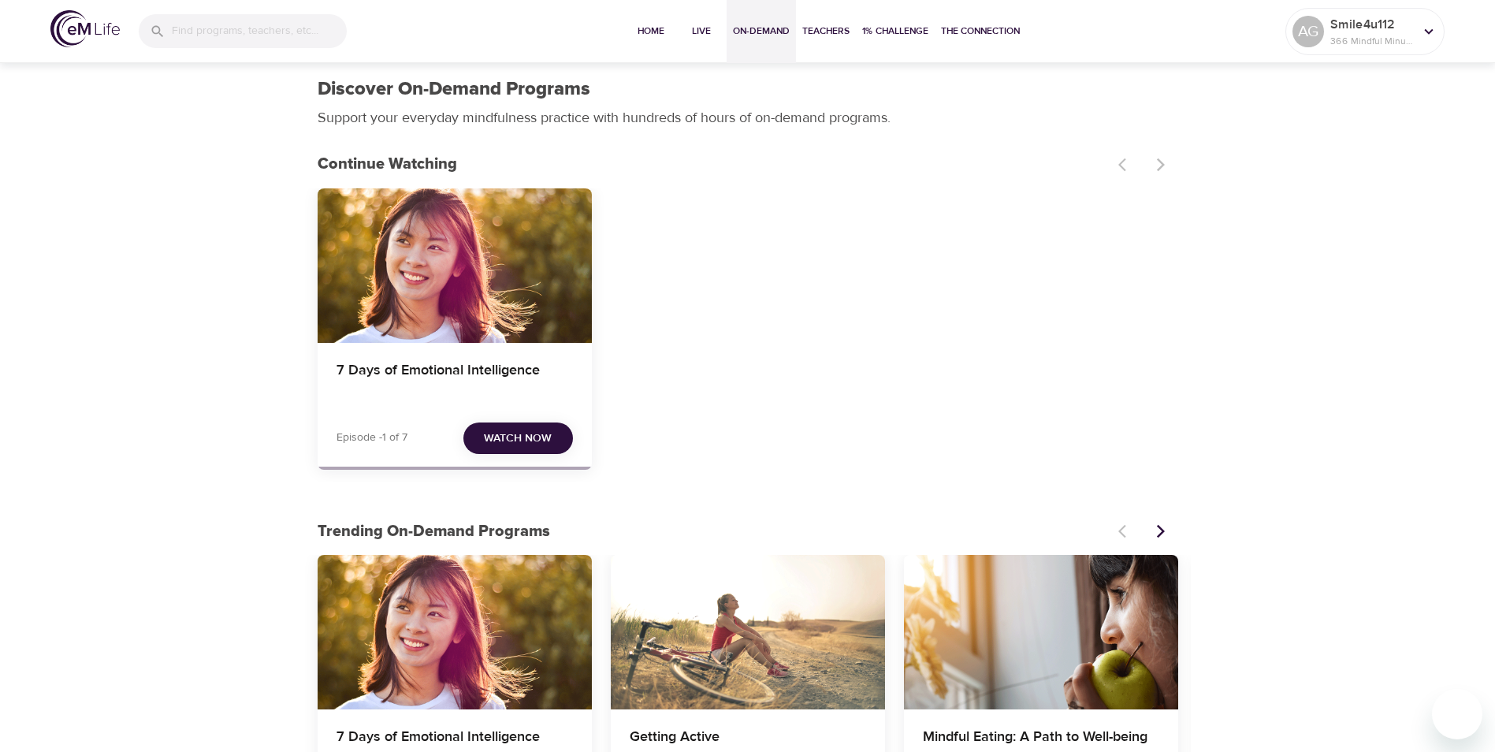
click at [1160, 166] on div at bounding box center [1143, 164] width 69 height 35
click at [916, 30] on span "1% Challenge" at bounding box center [895, 31] width 66 height 17
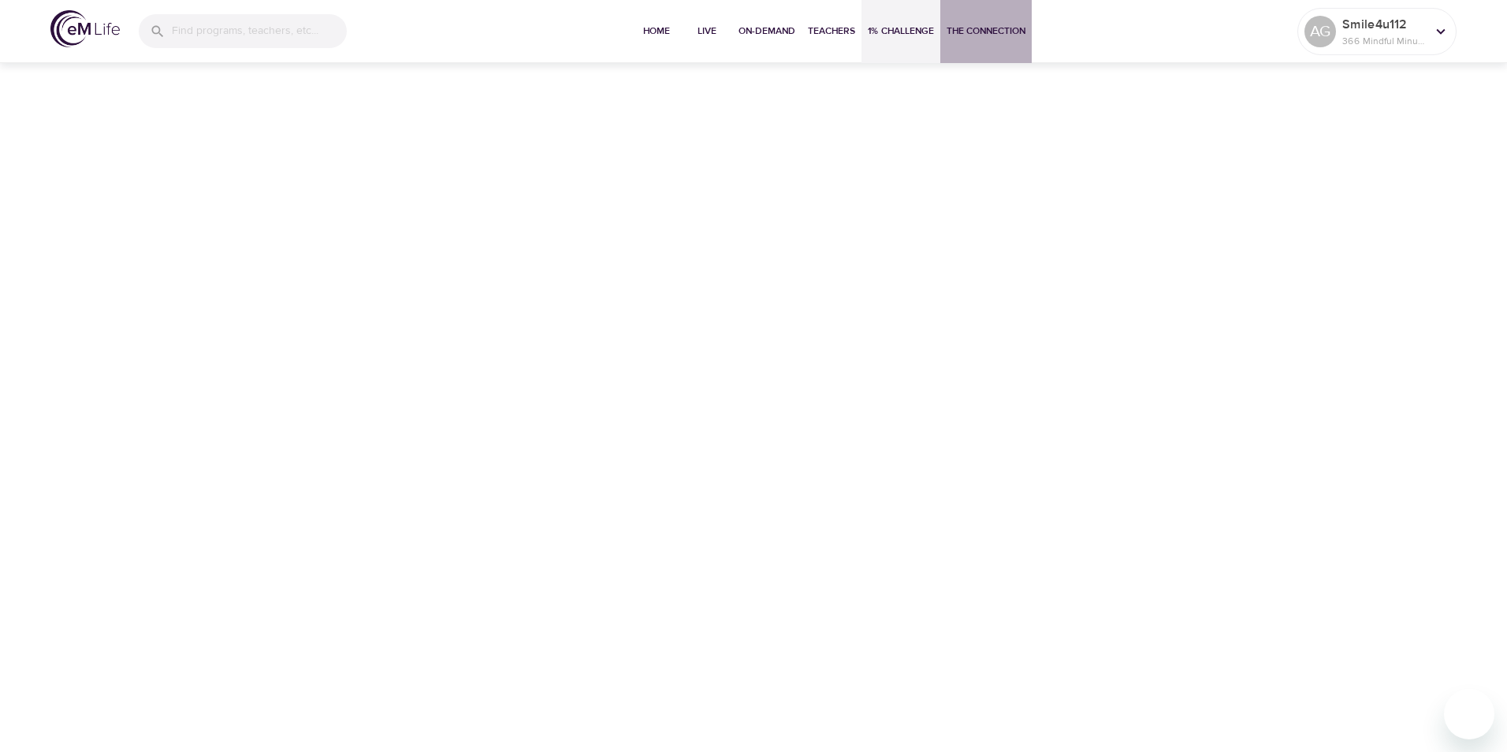
click at [966, 26] on span "The Connection" at bounding box center [986, 31] width 79 height 17
